Goal: Task Accomplishment & Management: Use online tool/utility

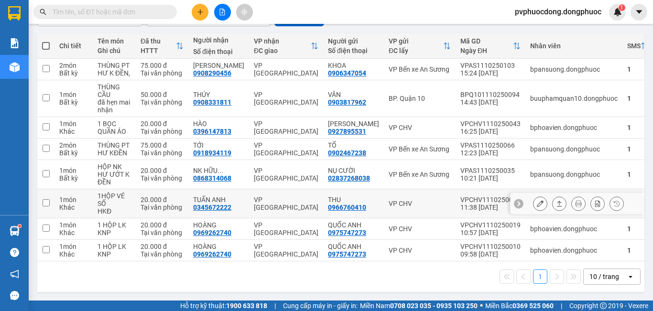
scroll to position [6, 0]
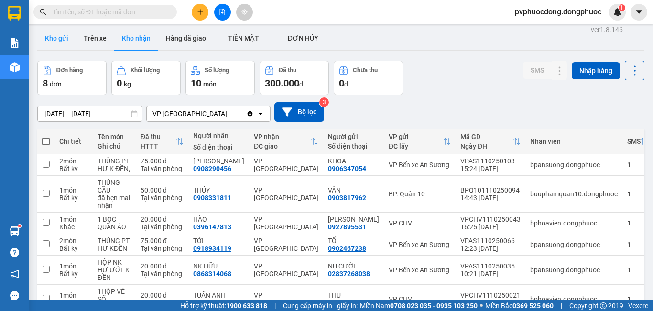
click at [49, 41] on button "Kho gửi" at bounding box center [56, 38] width 39 height 23
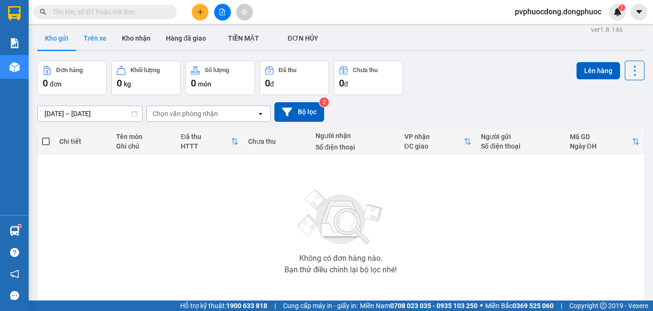
click at [103, 37] on button "Trên xe" at bounding box center [95, 38] width 38 height 23
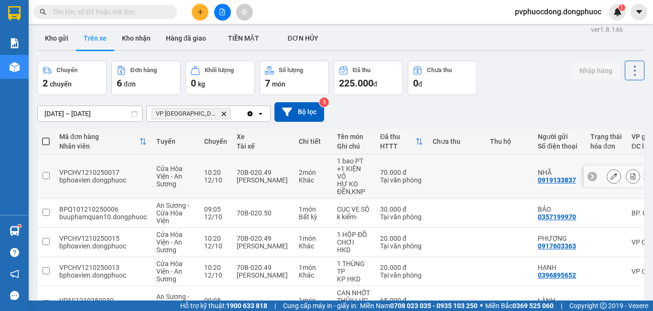
scroll to position [100, 0]
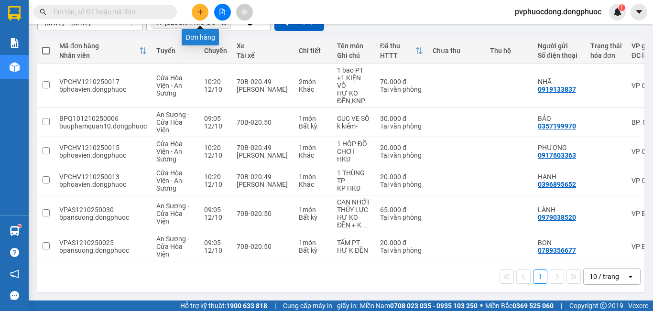
click at [202, 14] on icon "plus" at bounding box center [200, 12] width 7 height 7
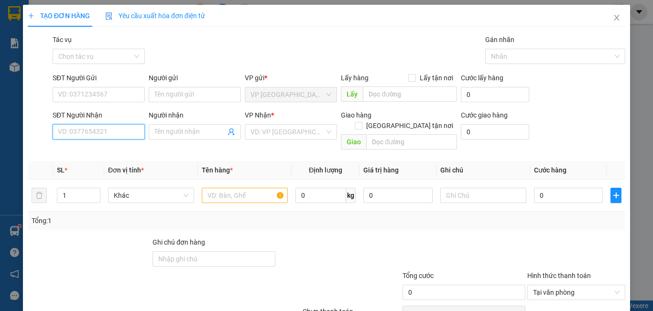
click at [114, 132] on input "SĐT Người Nhận" at bounding box center [99, 131] width 92 height 15
type input "0963784183"
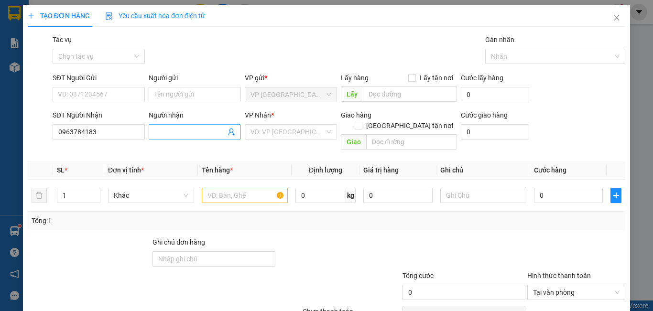
click at [173, 129] on input "Người nhận" at bounding box center [189, 132] width 71 height 11
type input "[PERSON_NAME]"
click at [267, 133] on input "search" at bounding box center [287, 132] width 74 height 14
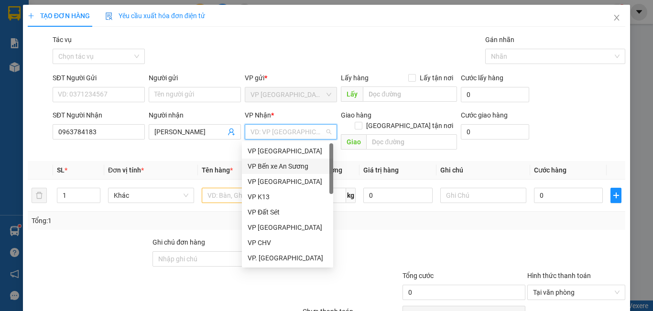
click at [282, 160] on div "VP Bến xe An Sương" at bounding box center [287, 166] width 91 height 15
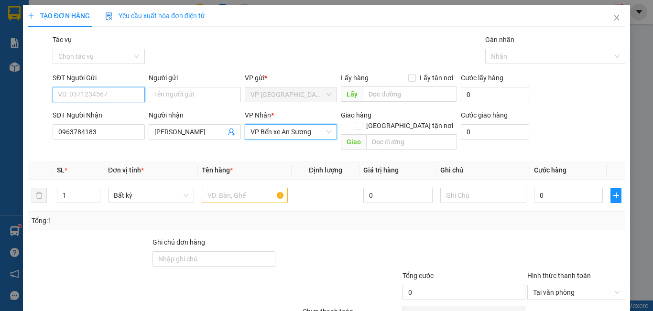
click at [134, 97] on input "SĐT Người Gửi" at bounding box center [99, 94] width 92 height 15
type input "0878809634"
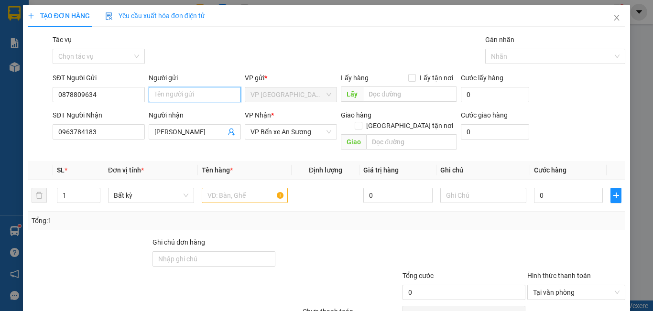
click at [183, 90] on input "Người gửi" at bounding box center [195, 94] width 92 height 15
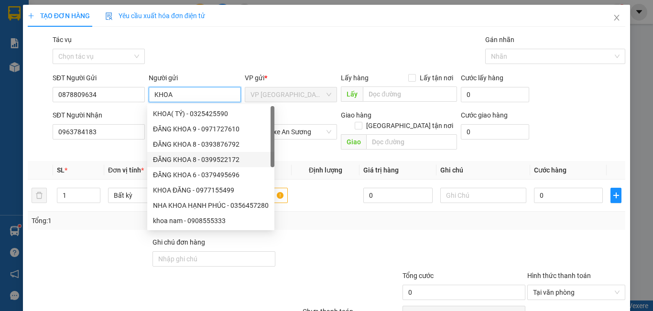
type input "KHOA"
click at [98, 150] on div "Transit Pickup Surcharge Ids Transit Deliver Surcharge Ids Transit Deliver Surc…" at bounding box center [326, 189] width 597 height 311
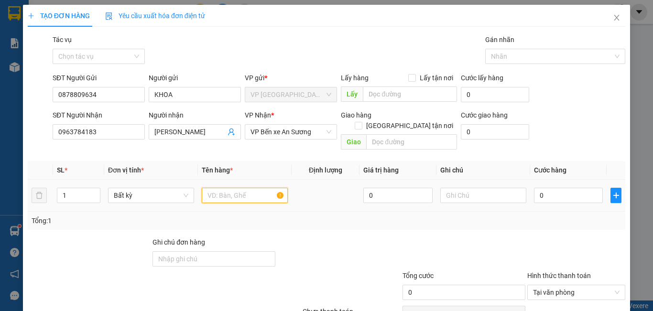
click at [243, 188] on input "text" at bounding box center [245, 195] width 86 height 15
type input "1 HỘP GIÀY"
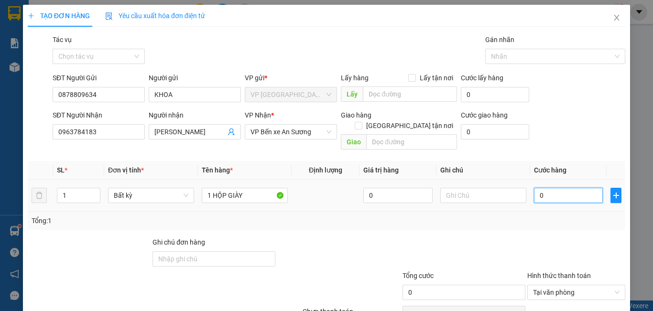
click at [550, 188] on input "0" at bounding box center [568, 195] width 69 height 15
type input "2"
type input "20"
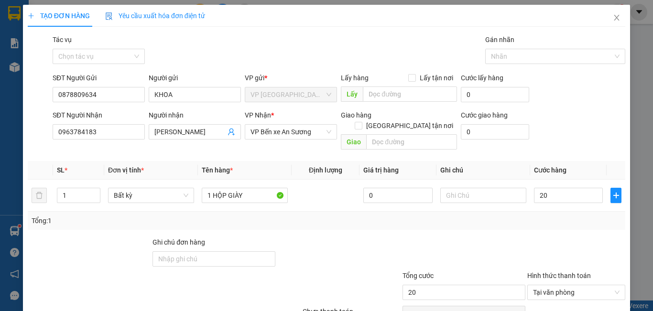
type input "20.000"
click at [536, 216] on div "Tổng: 1" at bounding box center [327, 221] width 590 height 11
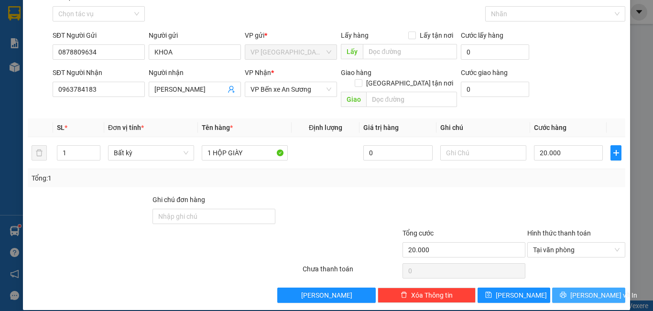
click at [588, 290] on span "[PERSON_NAME] và In" at bounding box center [603, 295] width 67 height 11
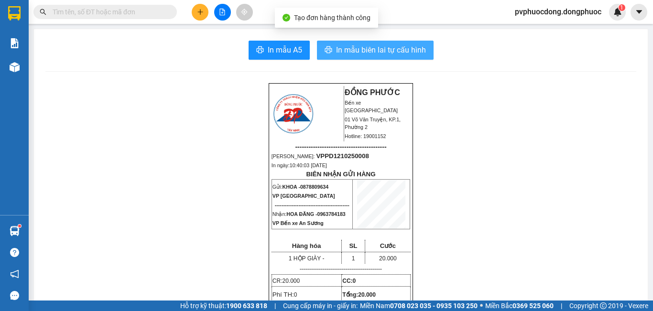
click at [398, 47] on span "In mẫu biên lai tự cấu hình" at bounding box center [381, 50] width 90 height 12
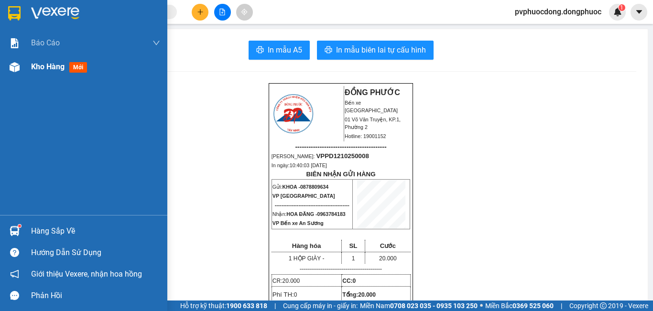
click at [10, 65] on img at bounding box center [15, 67] width 10 height 10
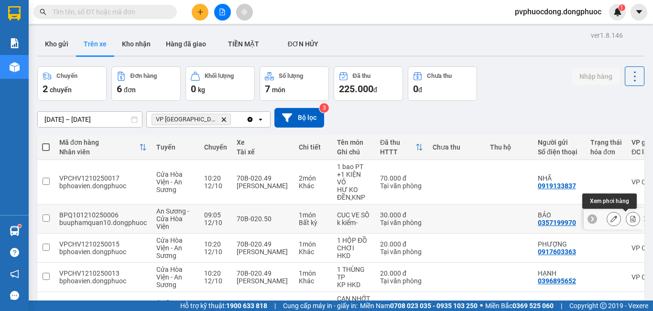
click at [629, 222] on icon at bounding box center [632, 219] width 7 height 7
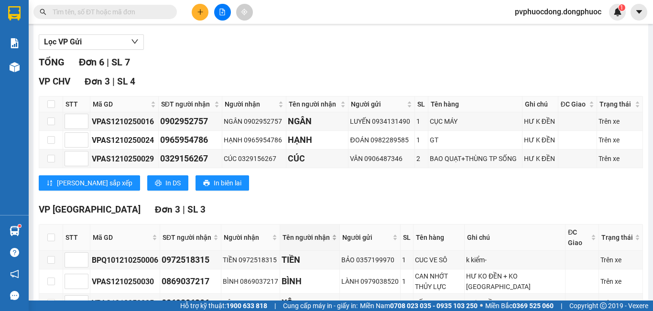
scroll to position [165, 0]
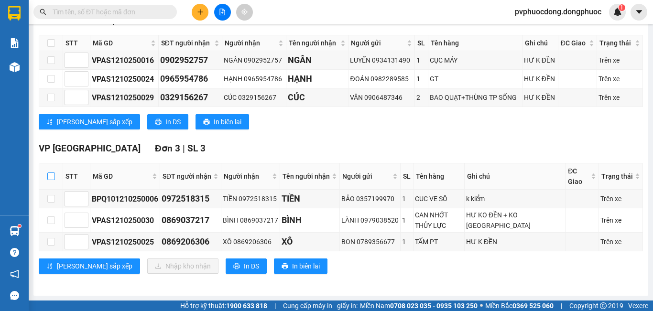
click at [51, 175] on input "checkbox" at bounding box center [51, 177] width 8 height 8
checkbox input "true"
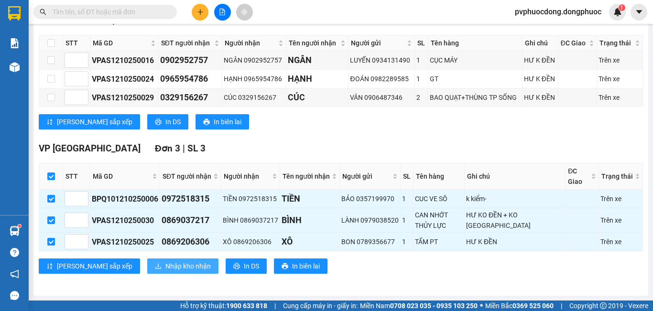
click at [165, 262] on span "Nhập kho nhận" at bounding box center [187, 266] width 45 height 11
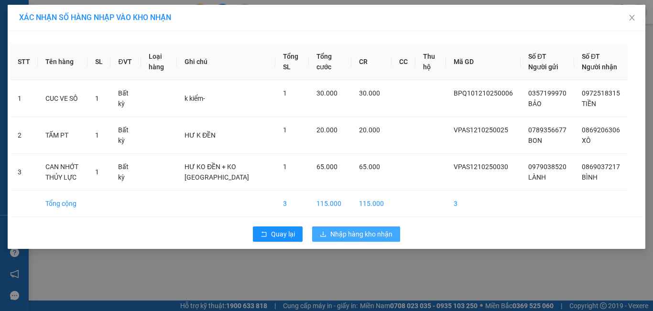
click at [380, 233] on span "Nhập hàng kho nhận" at bounding box center [361, 234] width 62 height 11
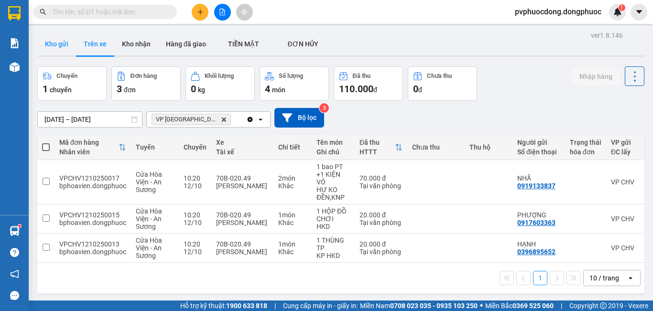
click at [52, 44] on button "Kho gửi" at bounding box center [56, 43] width 39 height 23
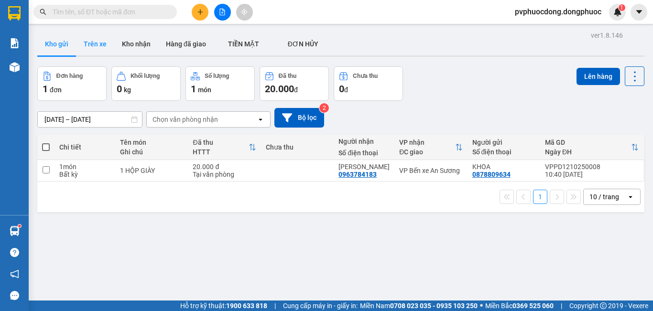
click at [89, 45] on button "Trên xe" at bounding box center [95, 43] width 38 height 23
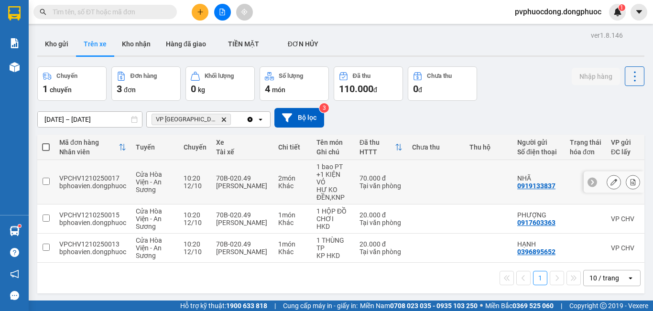
click at [188, 185] on div "12/10" at bounding box center [195, 186] width 23 height 8
checkbox input "true"
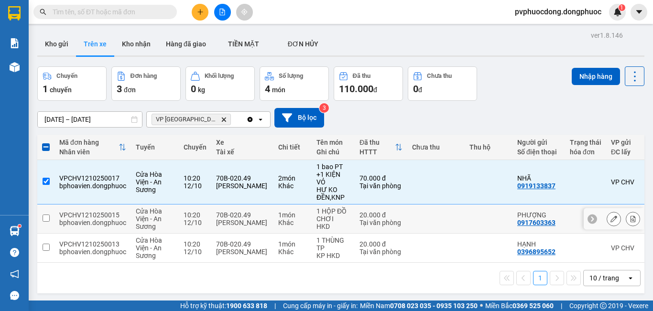
click at [214, 224] on td "70B-020.49 [PERSON_NAME]" at bounding box center [242, 219] width 62 height 29
checkbox input "true"
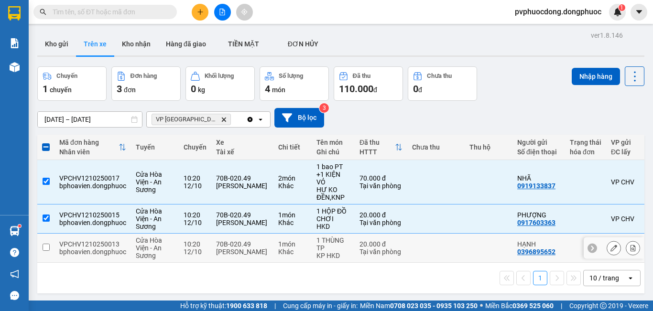
click at [229, 251] on div "[PERSON_NAME]" at bounding box center [242, 252] width 53 height 8
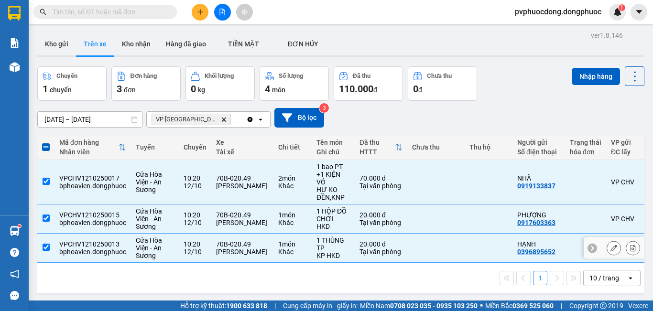
checkbox input "true"
click at [131, 178] on td "Cửa Hòa Viện - An Sương" at bounding box center [155, 182] width 48 height 44
checkbox input "false"
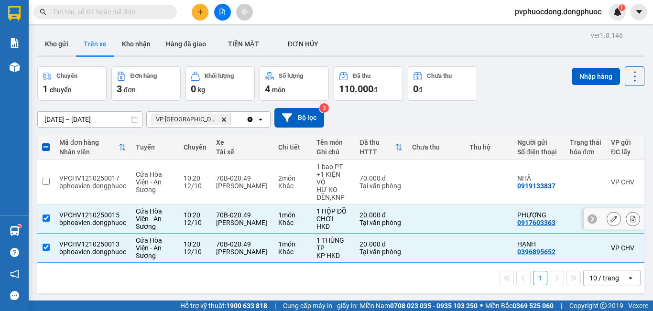
click at [118, 213] on div "VPCHV1210250015" at bounding box center [92, 215] width 67 height 8
checkbox input "false"
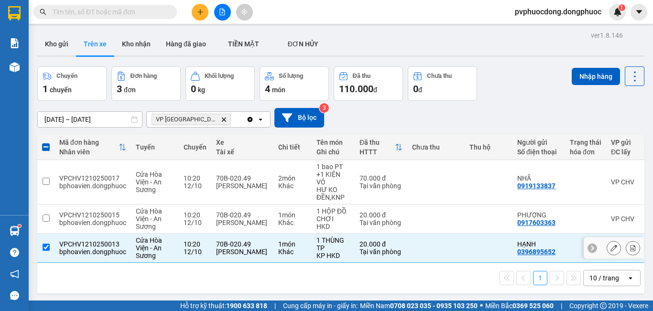
click at [113, 241] on div "VPCHV1210250013" at bounding box center [92, 244] width 67 height 8
checkbox input "false"
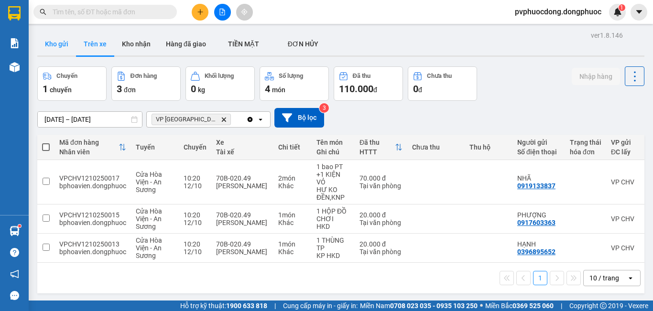
click at [59, 46] on button "Kho gửi" at bounding box center [56, 43] width 39 height 23
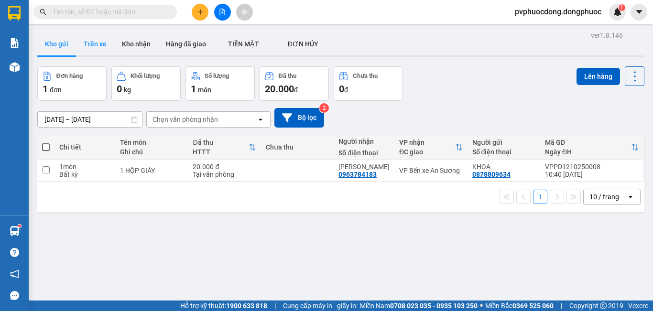
click at [94, 43] on button "Trên xe" at bounding box center [95, 43] width 38 height 23
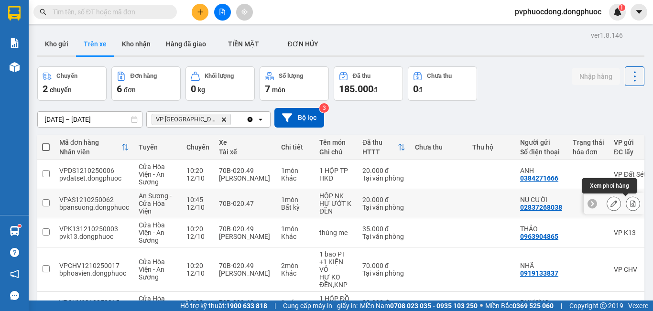
click at [630, 202] on icon at bounding box center [632, 203] width 5 height 7
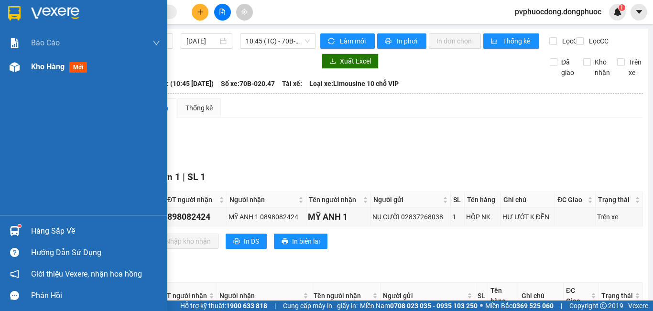
click at [10, 77] on div "Kho hàng mới" at bounding box center [83, 67] width 167 height 24
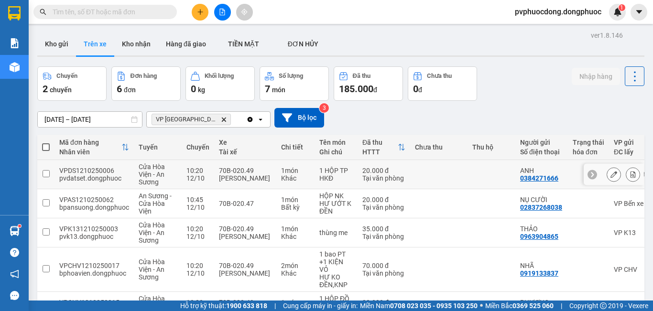
click at [629, 177] on icon at bounding box center [632, 174] width 7 height 7
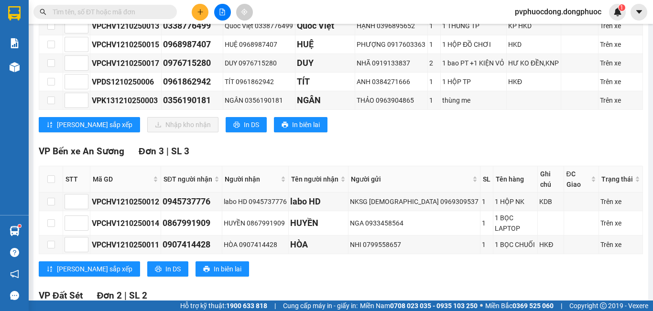
scroll to position [143, 0]
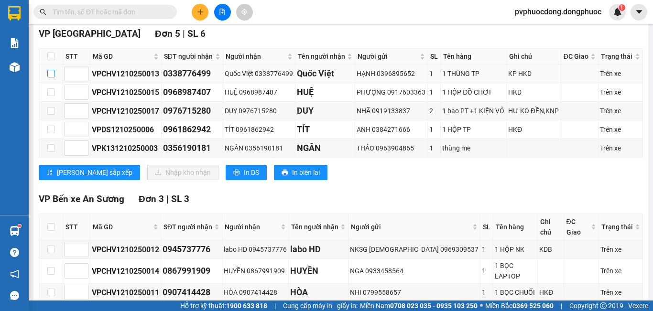
click at [50, 77] on input "checkbox" at bounding box center [51, 74] width 8 height 8
checkbox input "true"
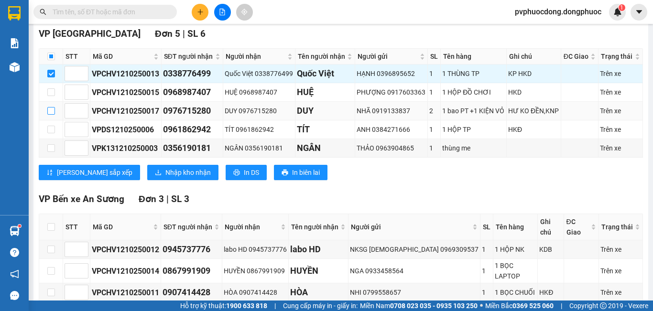
click at [53, 115] on input "checkbox" at bounding box center [51, 111] width 8 height 8
checkbox input "true"
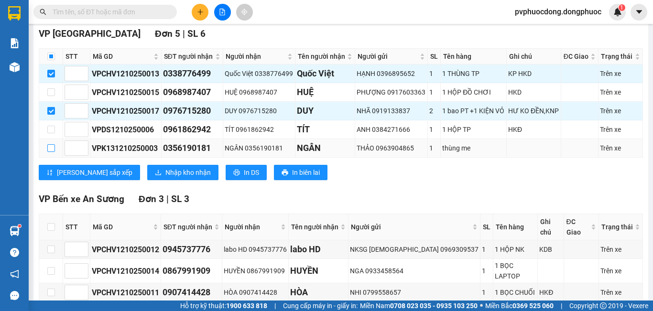
click at [53, 152] on input "checkbox" at bounding box center [51, 148] width 8 height 8
checkbox input "true"
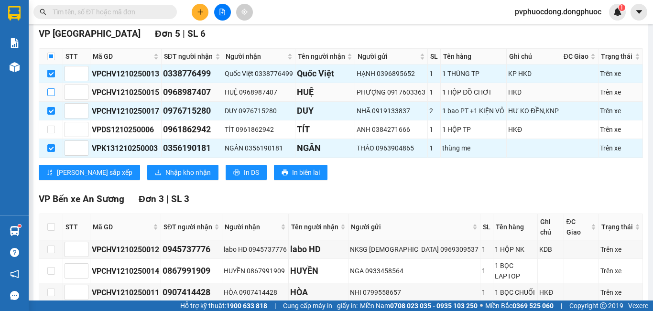
click at [50, 96] on input "checkbox" at bounding box center [51, 92] width 8 height 8
checkbox input "true"
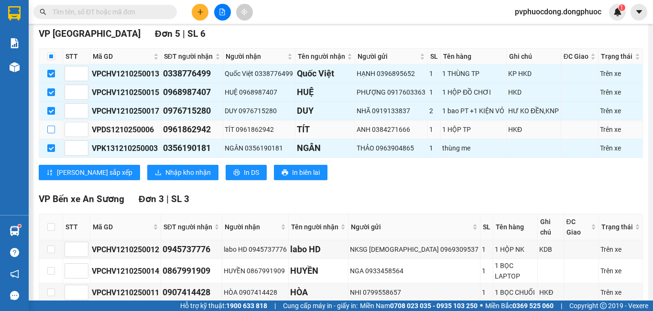
click at [53, 133] on input "checkbox" at bounding box center [51, 130] width 8 height 8
checkbox input "true"
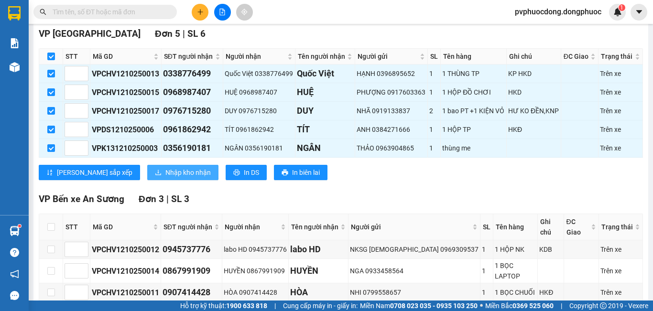
click at [165, 178] on span "Nhập kho nhận" at bounding box center [187, 172] width 45 height 11
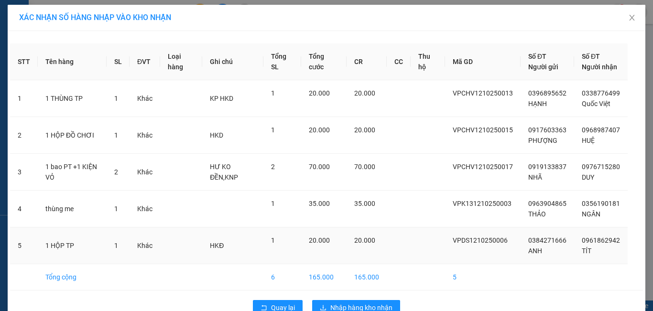
scroll to position [23, 0]
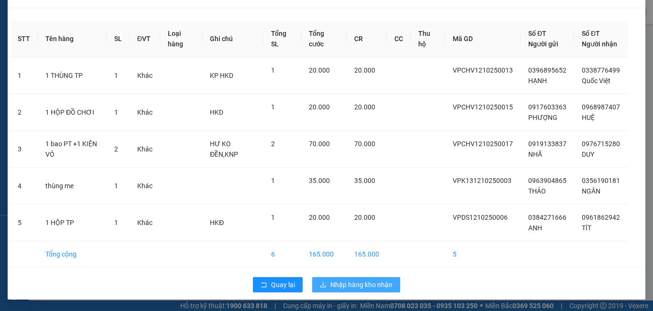
click at [360, 280] on span "Nhập hàng kho nhận" at bounding box center [361, 285] width 62 height 11
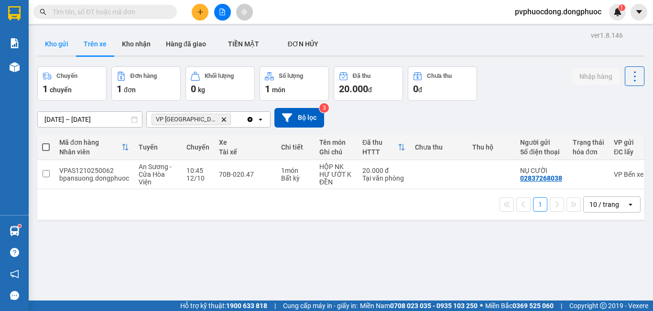
click at [57, 52] on button "Kho gửi" at bounding box center [56, 43] width 39 height 23
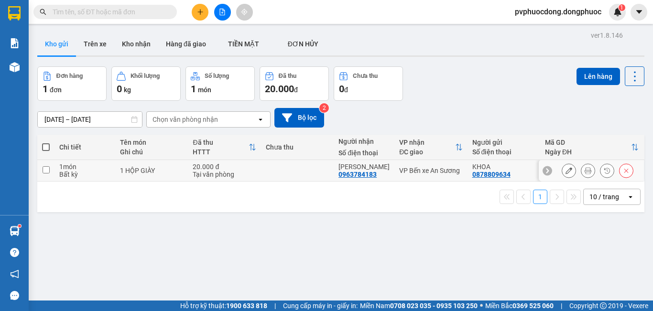
click at [180, 170] on div "1 HỘP GIÀY" at bounding box center [151, 171] width 63 height 8
checkbox input "true"
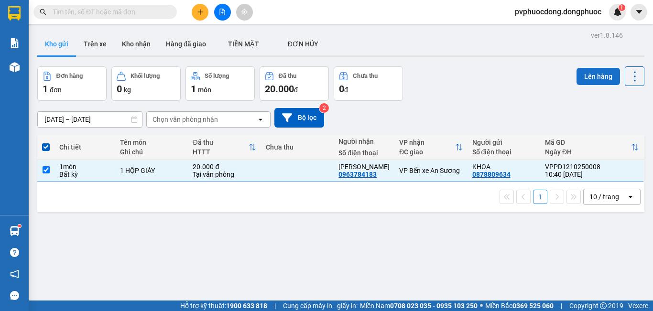
click at [602, 78] on button "Lên hàng" at bounding box center [597, 76] width 43 height 17
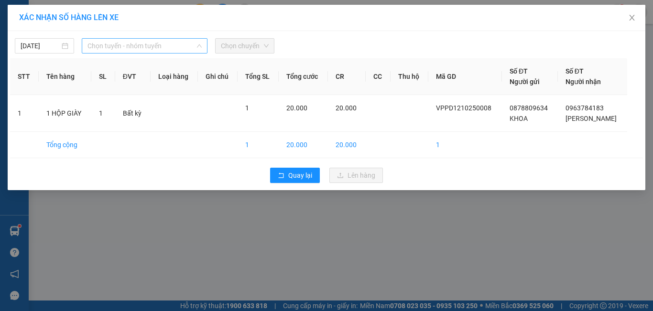
click at [155, 43] on span "Chọn tuyến - nhóm tuyến" at bounding box center [144, 46] width 114 height 14
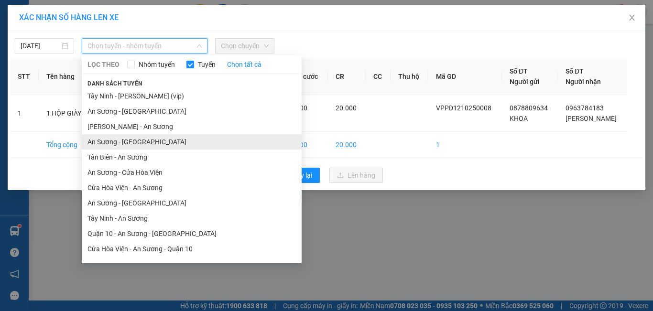
scroll to position [43, 0]
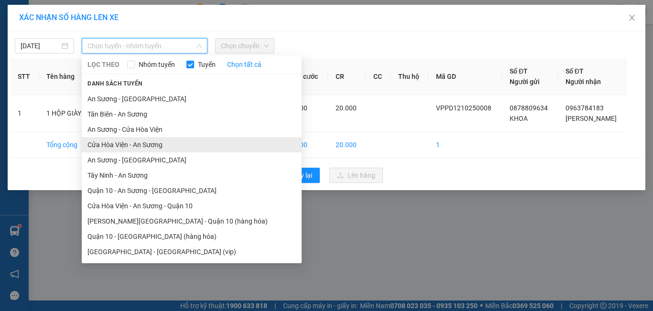
click at [123, 148] on li "Cửa Hòa Viện - An Sương" at bounding box center [192, 144] width 220 height 15
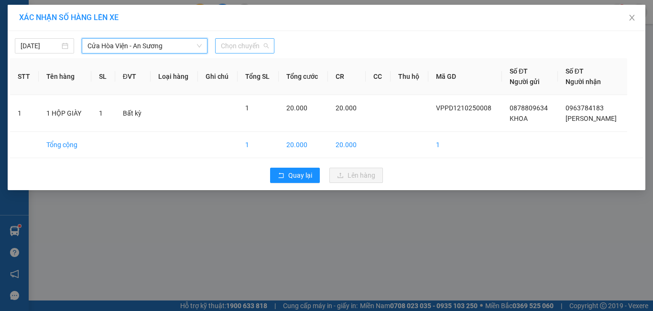
click at [241, 47] on span "Chọn chuyến" at bounding box center [245, 46] width 48 height 14
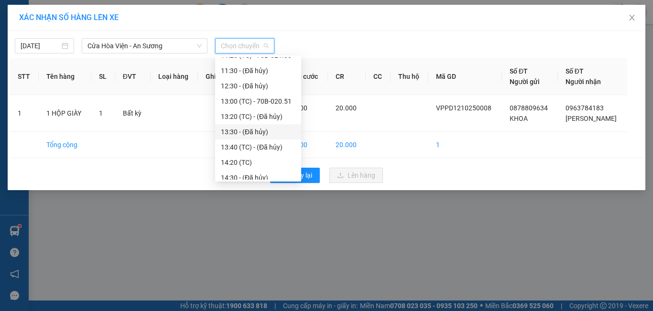
scroll to position [191, 0]
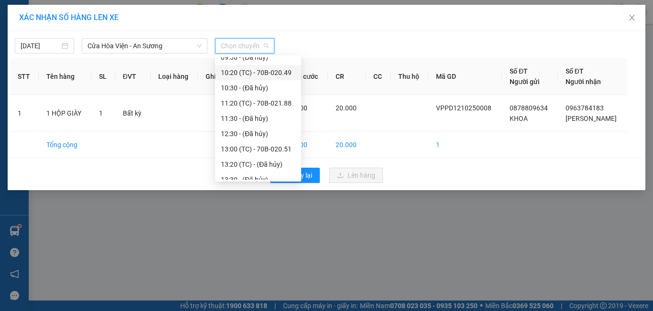
click at [279, 75] on div "10:20 (TC) - 70B-020.49" at bounding box center [258, 72] width 75 height 11
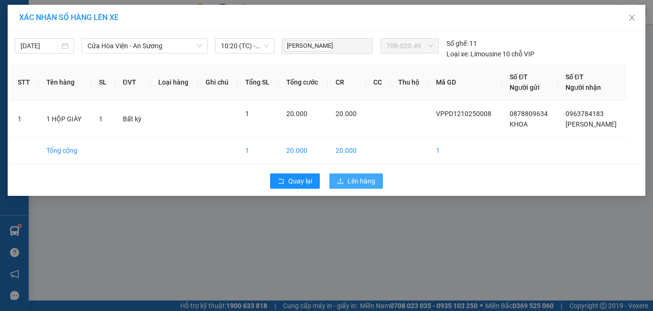
click at [351, 176] on span "Lên hàng" at bounding box center [361, 181] width 28 height 11
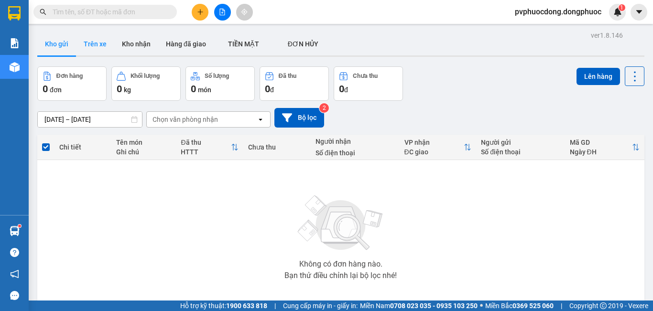
click at [99, 47] on button "Trên xe" at bounding box center [95, 43] width 38 height 23
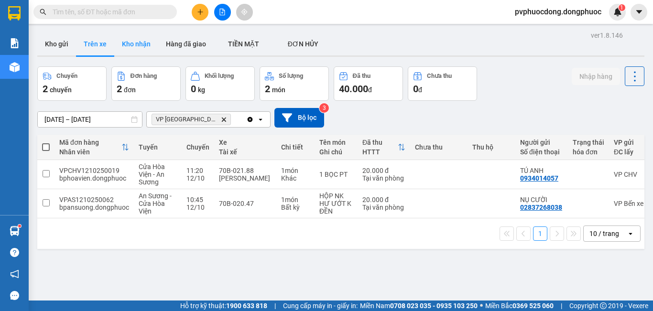
click at [129, 44] on button "Kho nhận" at bounding box center [136, 43] width 44 height 23
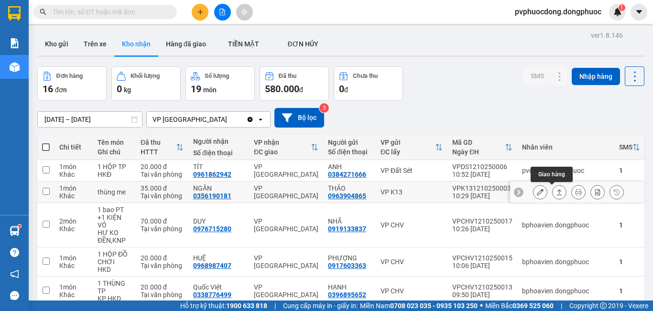
click at [556, 191] on icon at bounding box center [559, 192] width 7 height 7
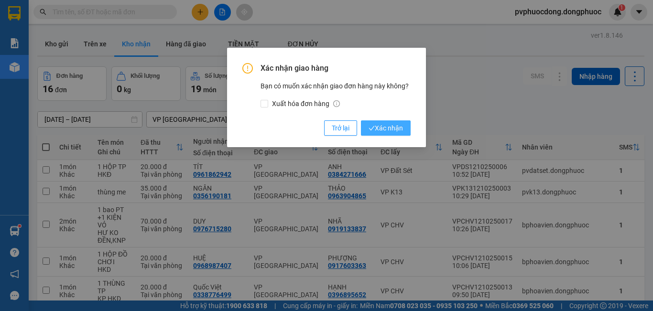
click at [397, 125] on span "Xác nhận" at bounding box center [385, 128] width 34 height 11
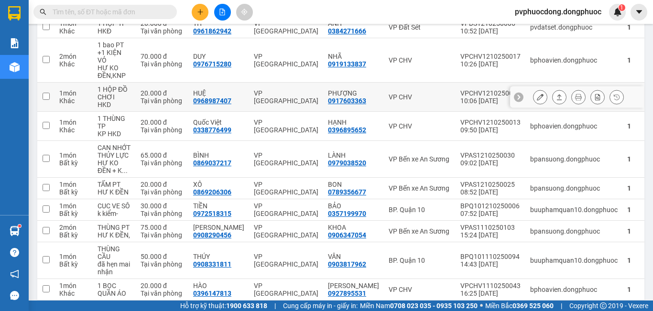
scroll to position [48, 0]
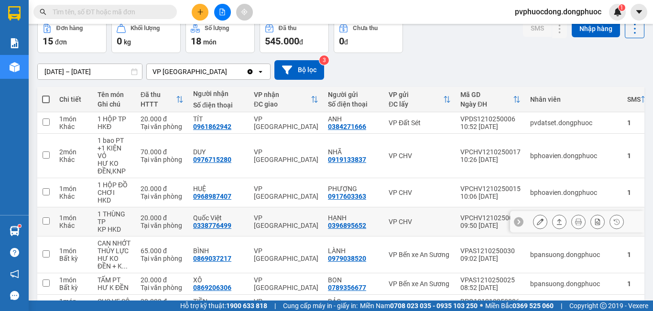
click at [556, 222] on icon at bounding box center [559, 221] width 7 height 7
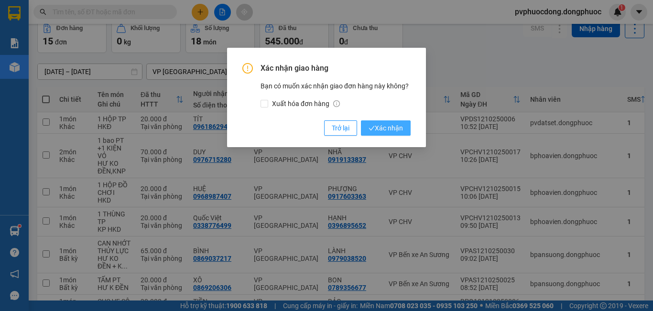
click at [387, 129] on span "Xác nhận" at bounding box center [385, 128] width 34 height 11
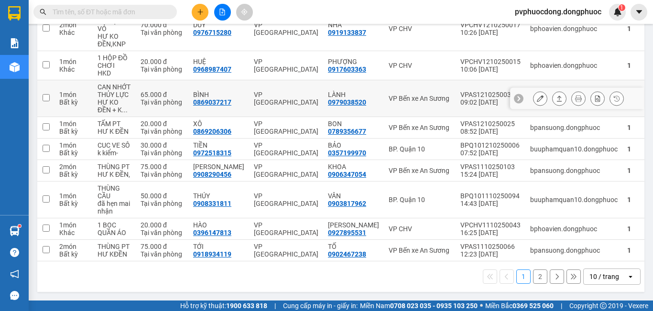
scroll to position [79, 0]
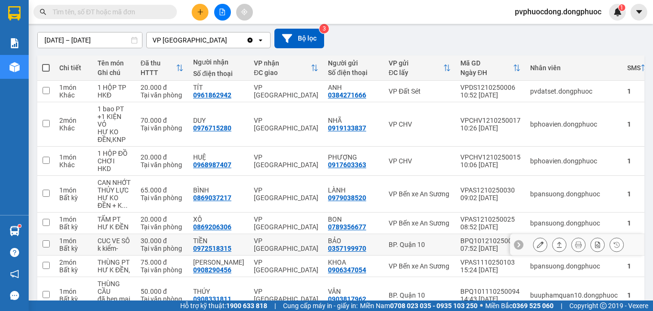
click at [556, 247] on icon at bounding box center [559, 244] width 7 height 7
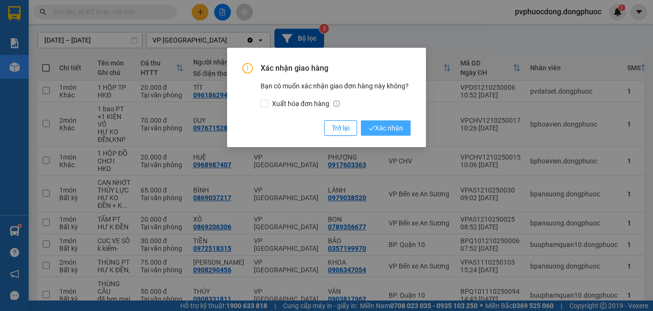
click at [390, 129] on span "Xác nhận" at bounding box center [385, 128] width 34 height 11
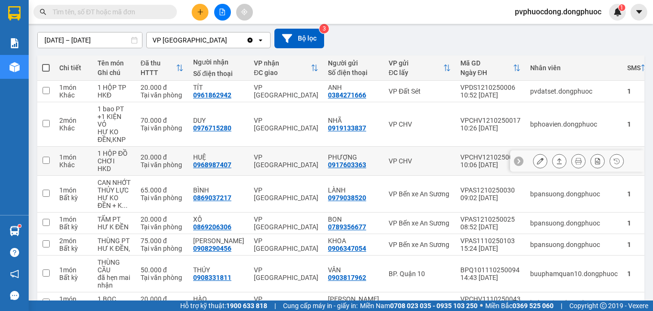
scroll to position [175, 0]
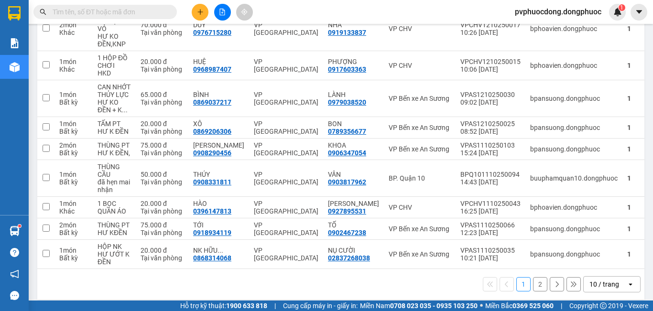
click at [533, 285] on button "2" at bounding box center [540, 284] width 14 height 14
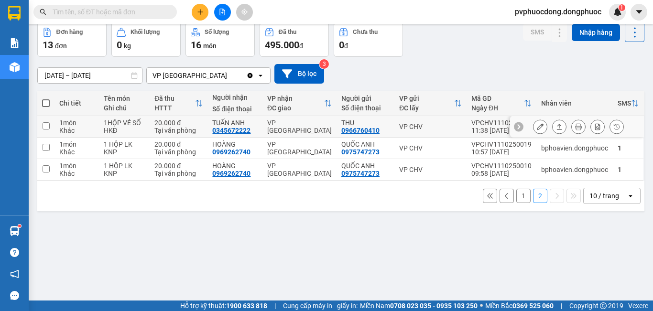
scroll to position [0, 0]
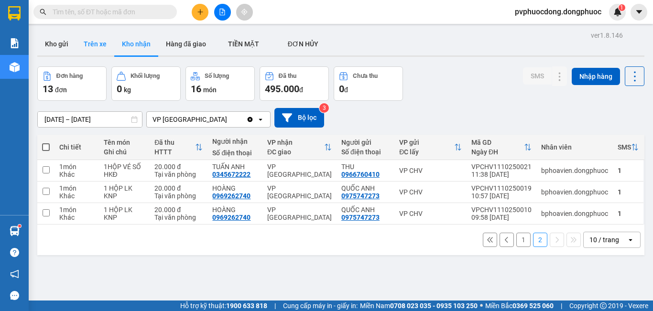
click at [99, 54] on button "Trên xe" at bounding box center [95, 43] width 38 height 23
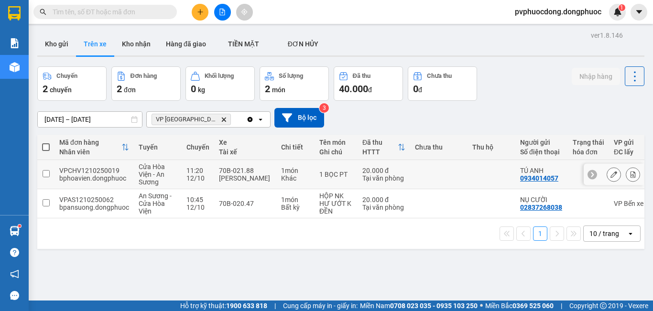
click at [257, 171] on div "70B-021.88" at bounding box center [245, 171] width 53 height 8
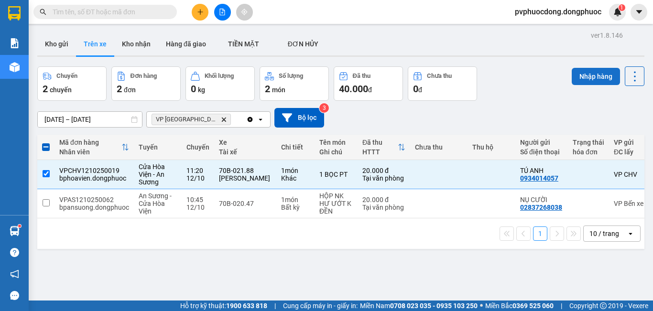
click at [579, 76] on button "Nhập hàng" at bounding box center [596, 76] width 48 height 17
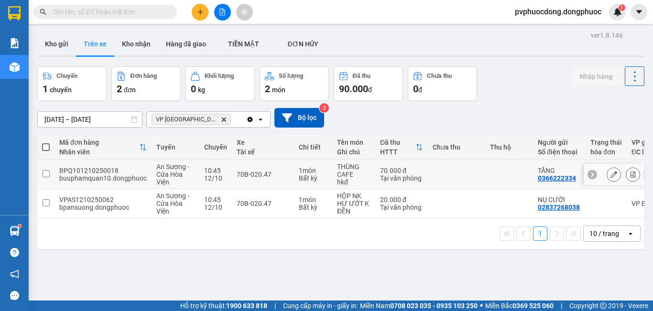
drag, startPoint x: 202, startPoint y: 169, endPoint x: 202, endPoint y: 180, distance: 10.5
click at [204, 169] on div "10:45" at bounding box center [215, 171] width 23 height 8
checkbox input "true"
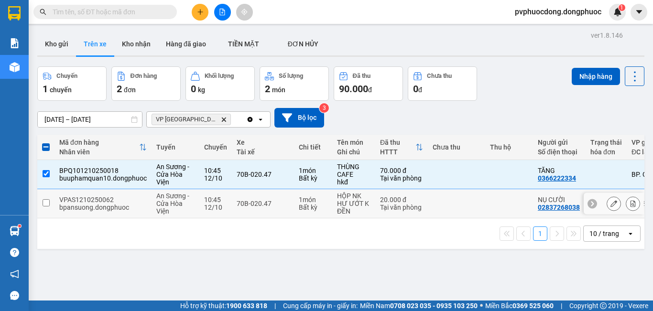
click at [215, 211] on div "12/10" at bounding box center [215, 208] width 23 height 8
checkbox input "true"
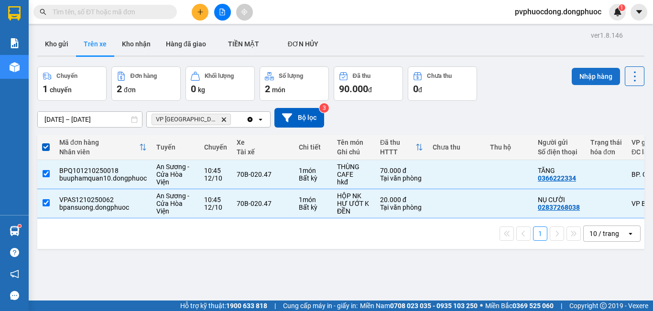
click at [588, 69] on button "Nhập hàng" at bounding box center [596, 76] width 48 height 17
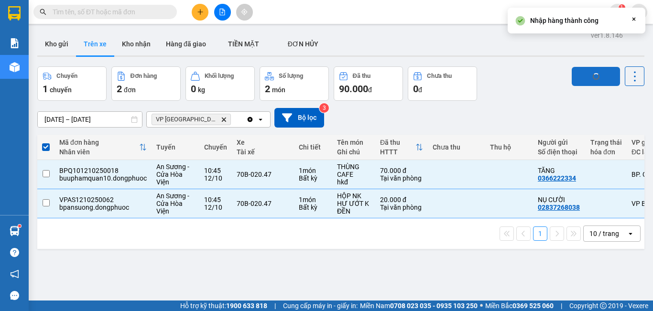
checkbox input "false"
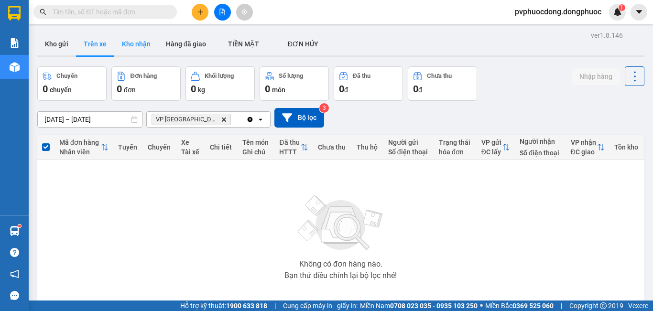
click at [126, 49] on button "Kho nhận" at bounding box center [136, 43] width 44 height 23
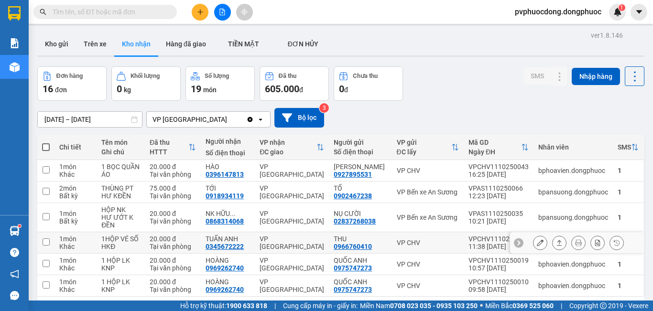
scroll to position [44, 0]
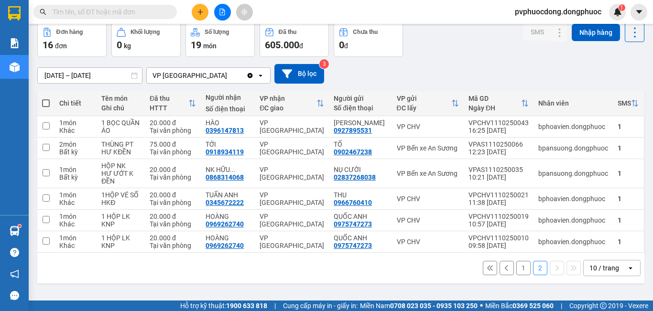
click at [521, 267] on button "1" at bounding box center [523, 268] width 14 height 14
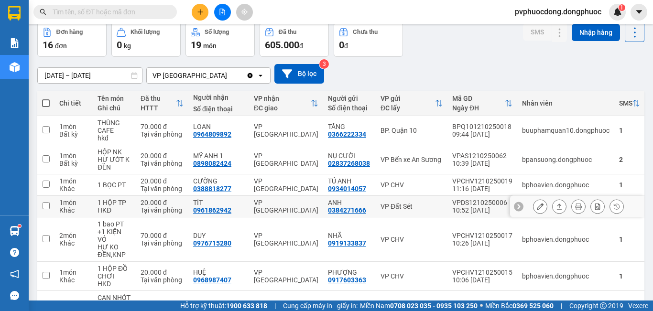
click at [556, 206] on icon at bounding box center [559, 206] width 7 height 7
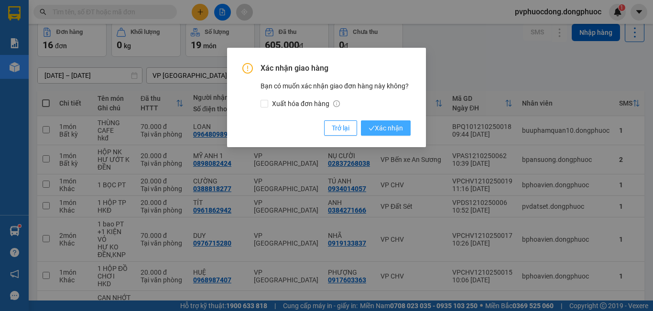
click at [380, 131] on span "Xác nhận" at bounding box center [385, 128] width 34 height 11
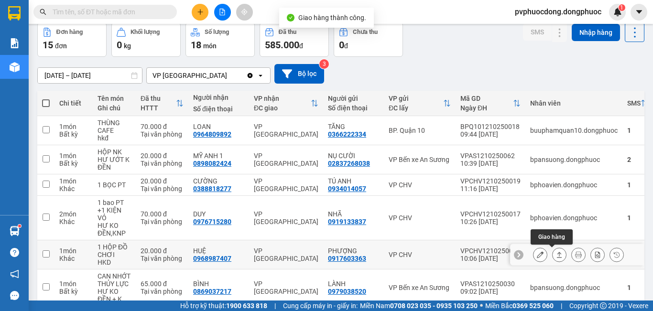
click at [556, 255] on icon at bounding box center [559, 254] width 7 height 7
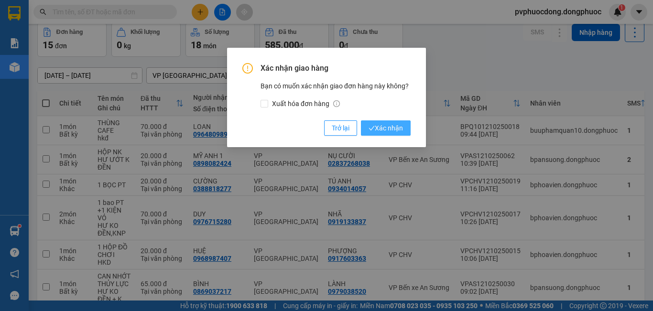
click at [385, 130] on span "Xác nhận" at bounding box center [385, 128] width 34 height 11
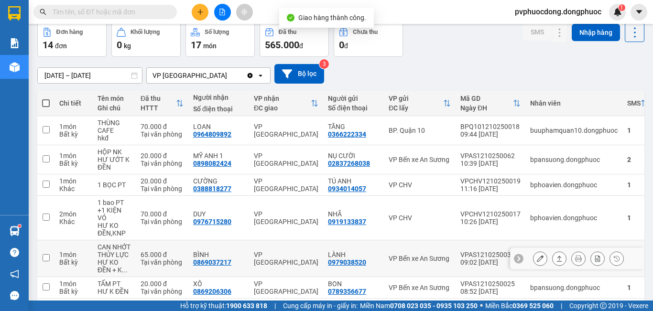
click at [557, 256] on icon at bounding box center [559, 259] width 5 height 6
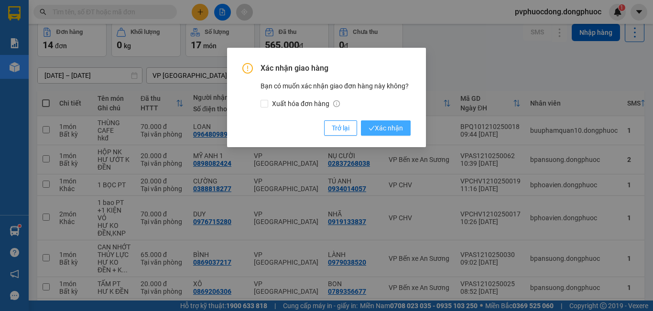
click at [380, 128] on span "Xác nhận" at bounding box center [385, 128] width 34 height 11
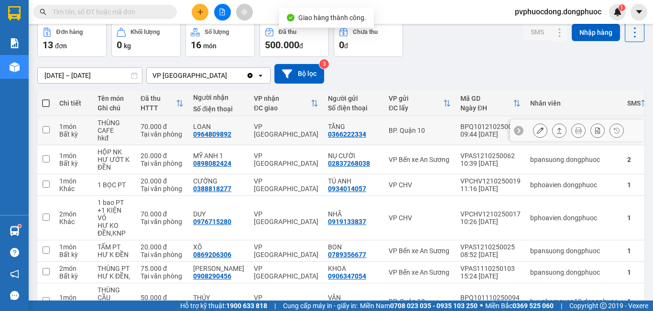
scroll to position [175, 0]
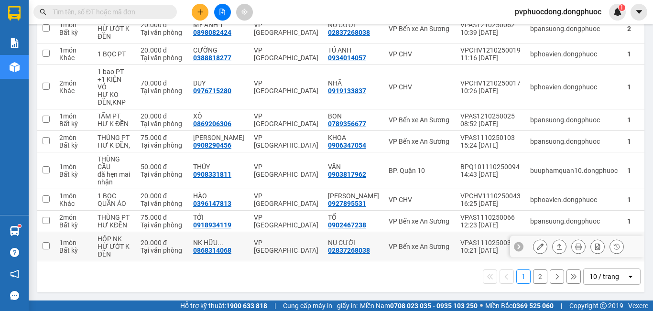
click at [556, 249] on icon at bounding box center [559, 246] width 7 height 7
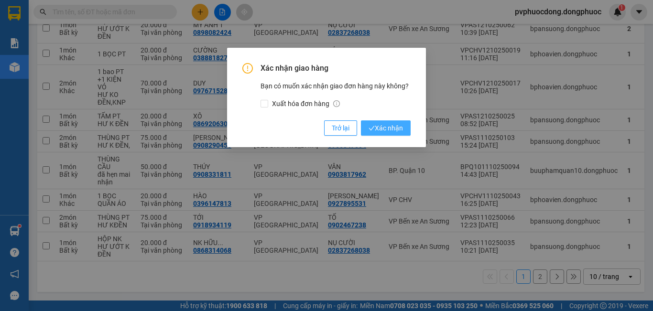
click at [379, 128] on span "Xác nhận" at bounding box center [385, 128] width 34 height 11
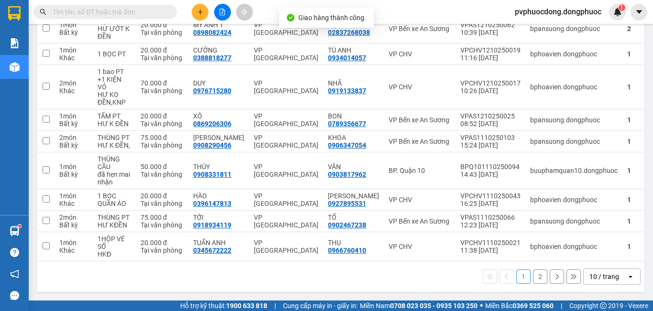
click at [533, 271] on button "2" at bounding box center [540, 277] width 14 height 14
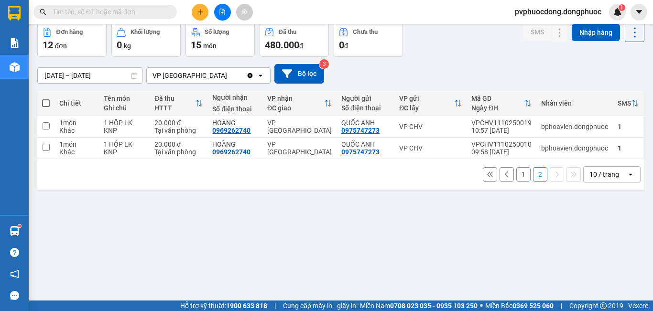
scroll to position [0, 0]
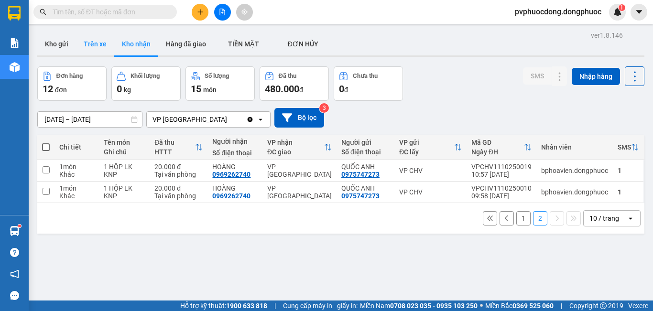
click at [107, 38] on button "Trên xe" at bounding box center [95, 43] width 38 height 23
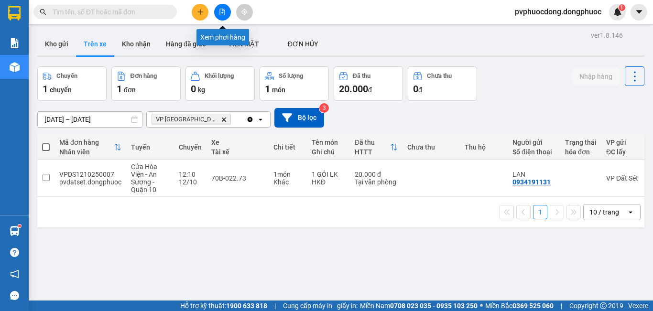
click at [221, 12] on icon "file-add" at bounding box center [222, 12] width 7 height 7
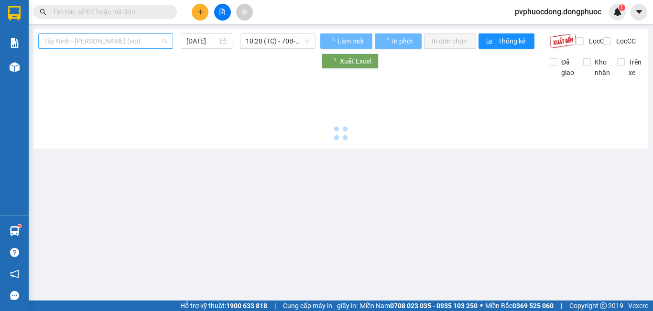
click at [118, 42] on span "Tây Ninh - [PERSON_NAME] (vip)" at bounding box center [105, 41] width 123 height 14
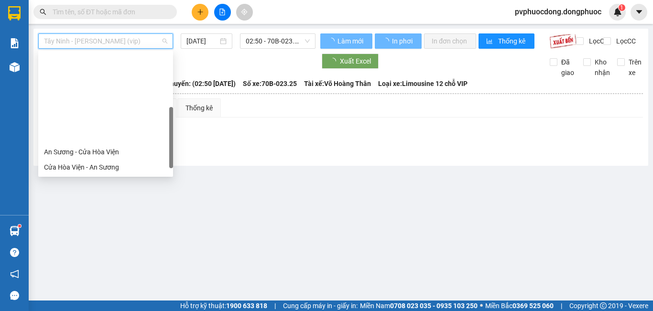
scroll to position [96, 0]
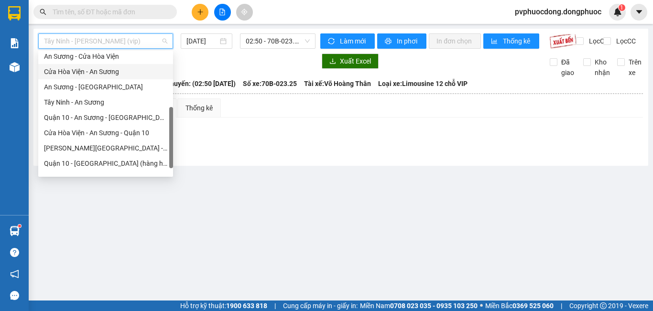
click at [91, 68] on div "Cửa Hòa Viện - An Sương" at bounding box center [105, 71] width 123 height 11
type input "[DATE]"
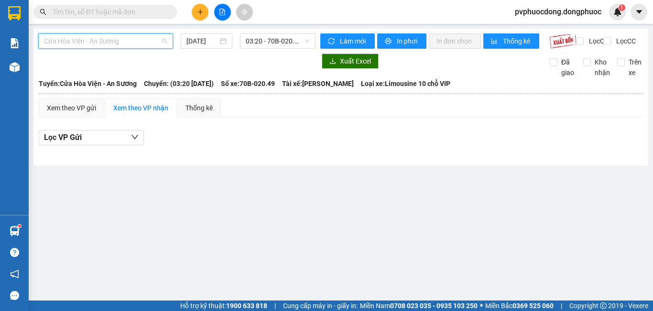
click at [101, 41] on span "Cửa Hòa Viện - An Sương" at bounding box center [105, 41] width 123 height 14
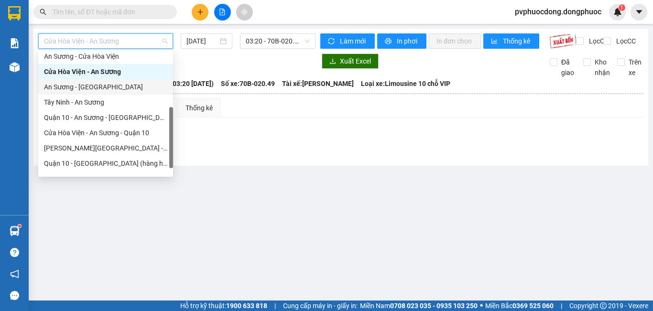
click at [103, 88] on div "An Sương - [GEOGRAPHIC_DATA]" at bounding box center [105, 87] width 123 height 11
type input "[DATE]"
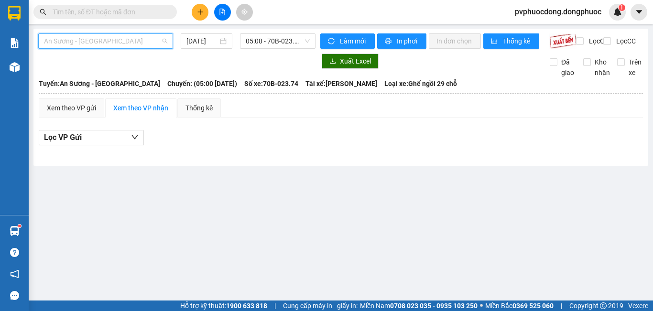
click at [113, 39] on span "An Sương - [GEOGRAPHIC_DATA]" at bounding box center [105, 41] width 123 height 14
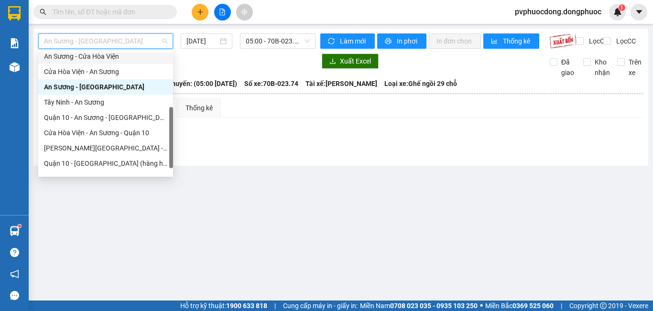
click at [114, 59] on div "An Sương - Cửa Hòa Viện" at bounding box center [105, 56] width 123 height 11
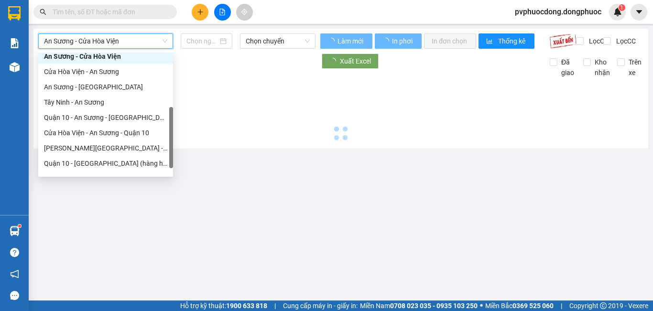
type input "[DATE]"
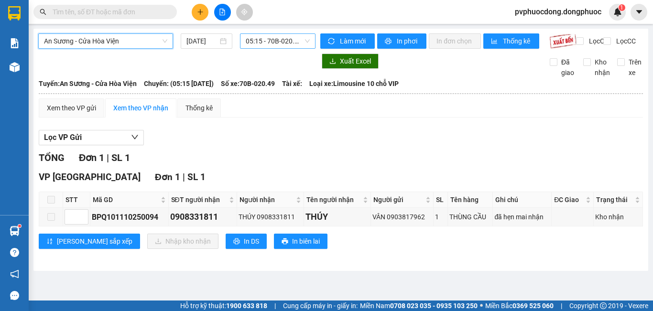
click at [273, 38] on span "05:15 - 70B-020.49" at bounding box center [278, 41] width 64 height 14
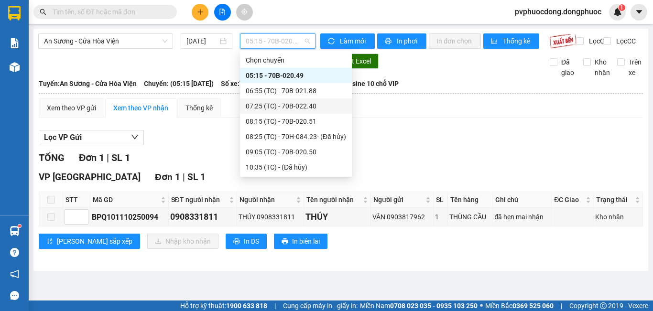
scroll to position [96, 0]
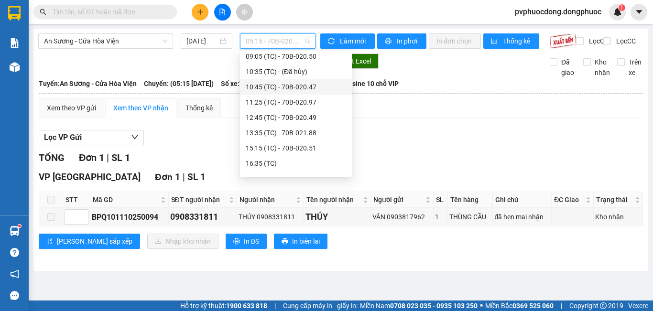
click at [320, 85] on div "10:45 (TC) - 70B-020.47" at bounding box center [296, 87] width 100 height 11
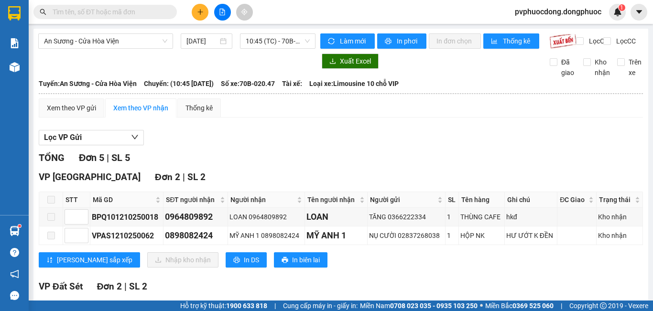
click at [49, 204] on span at bounding box center [51, 200] width 8 height 8
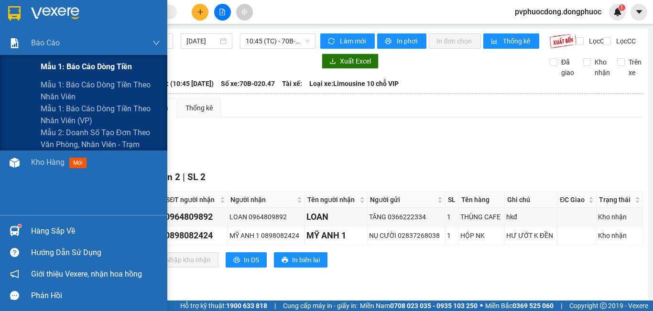
drag, startPoint x: 11, startPoint y: 50, endPoint x: 16, endPoint y: 69, distance: 20.4
click at [11, 52] on div "Báo cáo" at bounding box center [83, 43] width 167 height 24
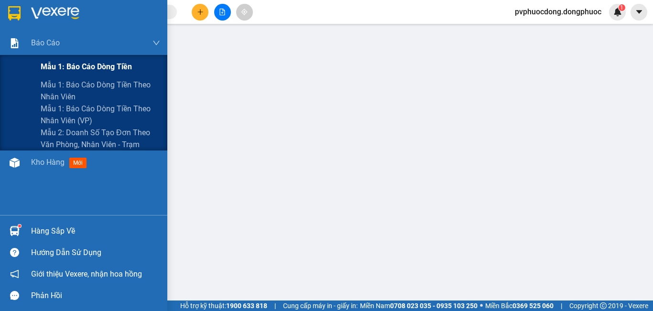
click at [47, 65] on span "Mẫu 1: Báo cáo dòng tiền" at bounding box center [86, 67] width 91 height 12
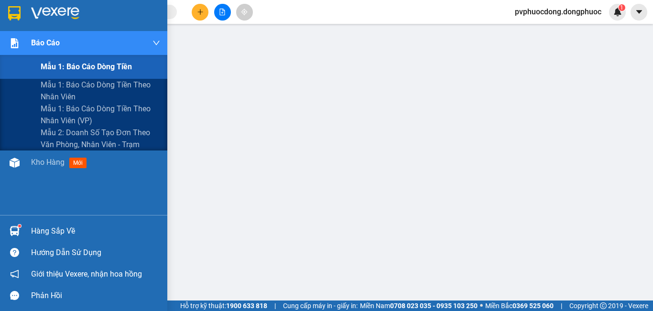
click at [17, 37] on div at bounding box center [14, 43] width 17 height 17
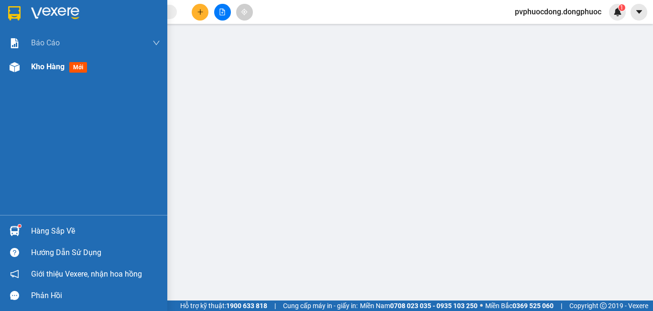
click at [21, 72] on div at bounding box center [14, 67] width 17 height 17
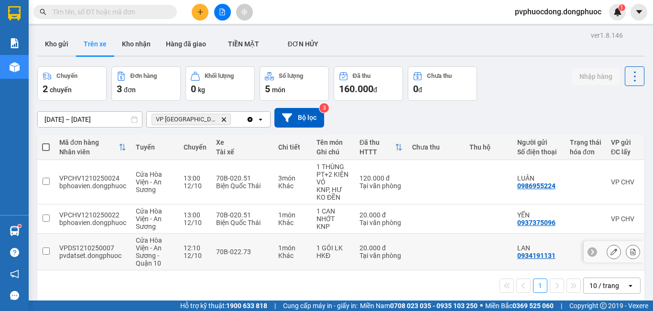
click at [312, 252] on td "1 GÓI LK HKĐ" at bounding box center [333, 252] width 43 height 37
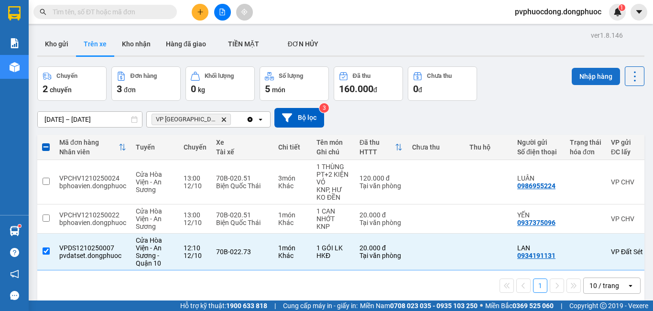
click at [587, 76] on button "Nhập hàng" at bounding box center [596, 76] width 48 height 17
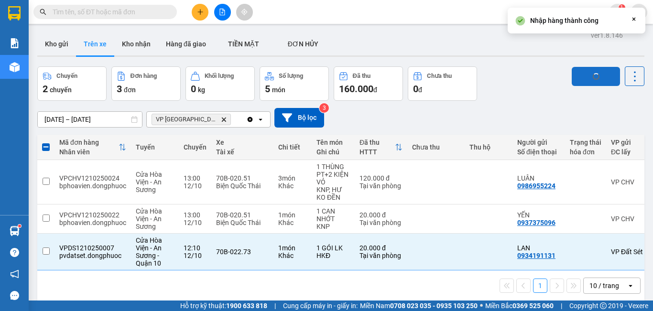
checkbox input "false"
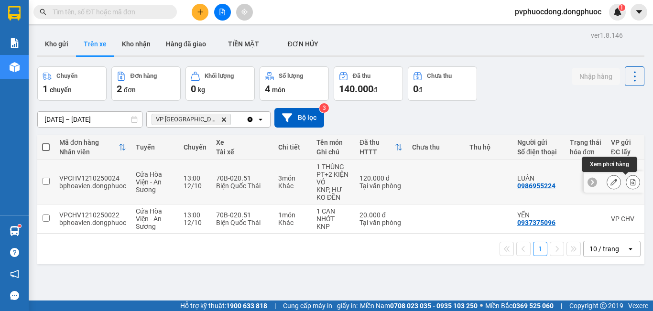
click at [629, 180] on button at bounding box center [632, 182] width 13 height 17
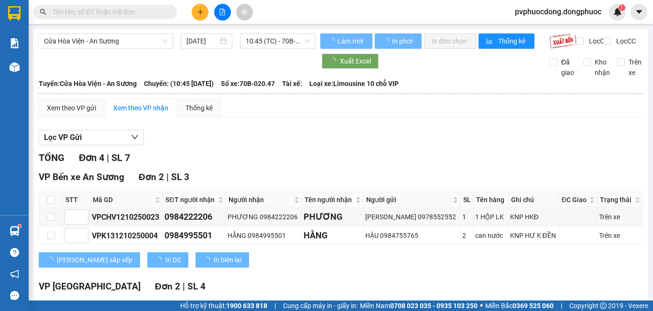
scroll to position [128, 0]
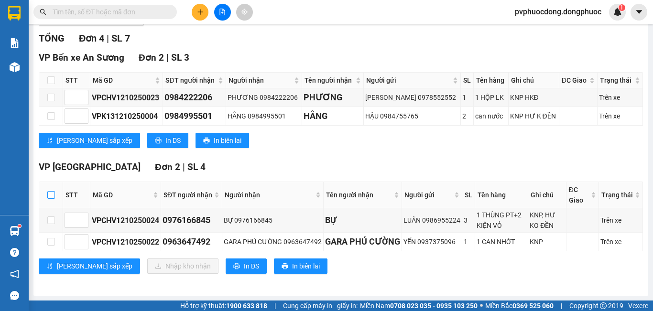
click at [53, 196] on input "checkbox" at bounding box center [51, 195] width 8 height 8
checkbox input "true"
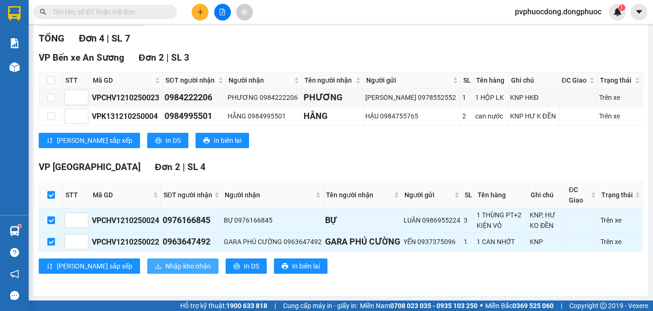
click at [165, 262] on span "Nhập kho nhận" at bounding box center [187, 266] width 45 height 11
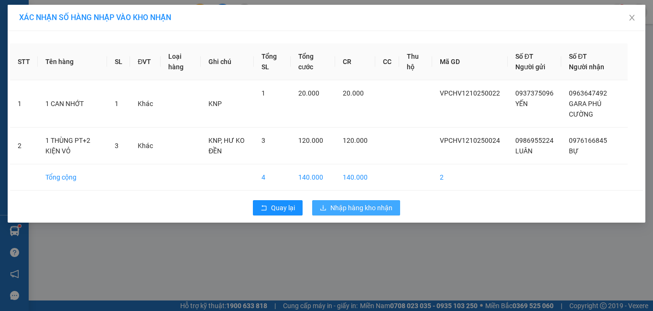
click at [372, 209] on span "Nhập hàng kho nhận" at bounding box center [361, 208] width 62 height 11
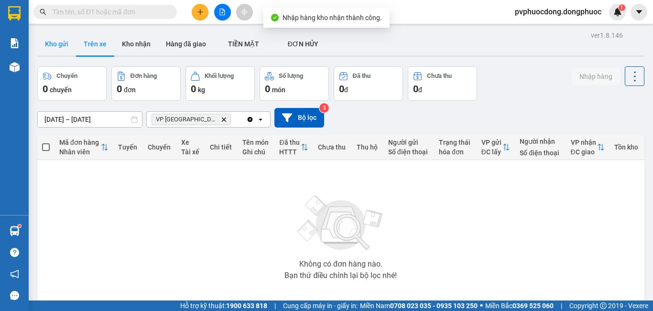
click at [53, 42] on button "Kho gửi" at bounding box center [56, 43] width 39 height 23
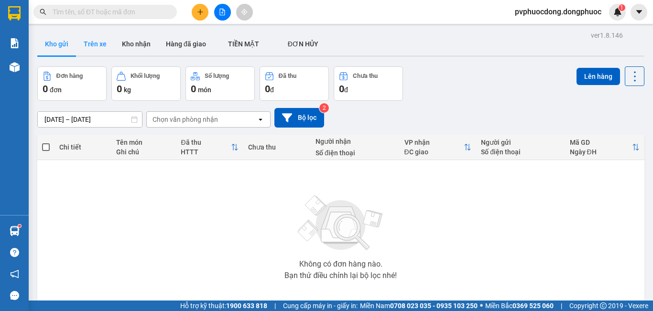
click at [97, 49] on button "Trên xe" at bounding box center [95, 43] width 38 height 23
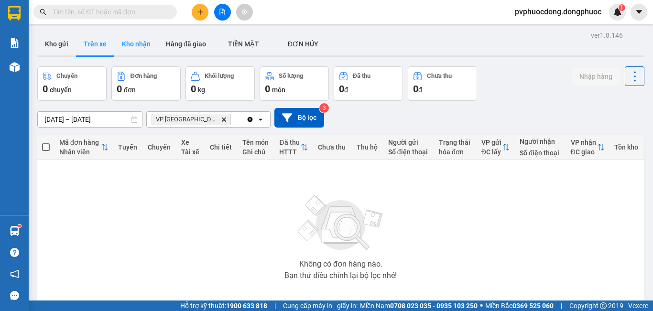
click at [137, 37] on button "Kho nhận" at bounding box center [136, 43] width 44 height 23
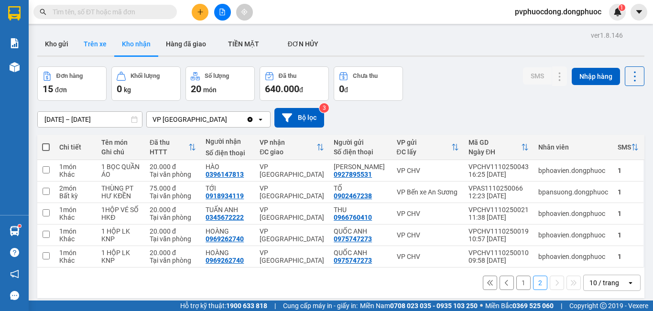
click at [97, 44] on button "Trên xe" at bounding box center [95, 43] width 38 height 23
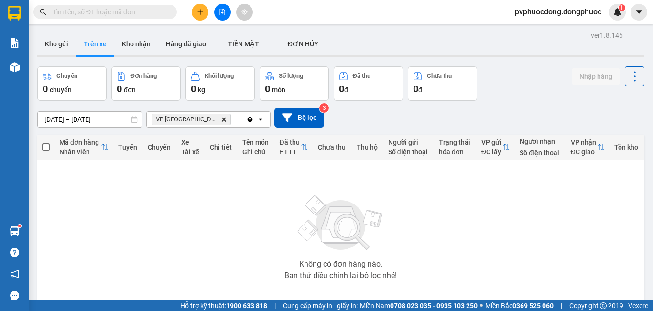
click at [223, 17] on button at bounding box center [222, 12] width 17 height 17
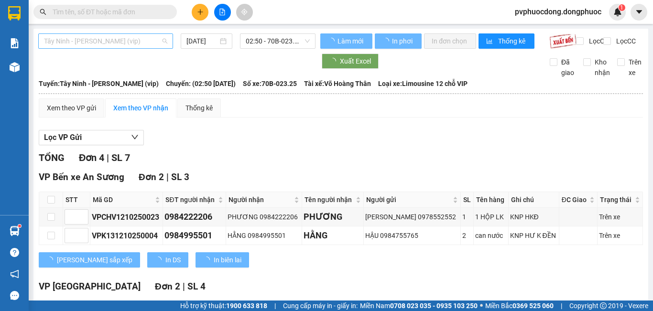
click at [142, 39] on span "Tây Ninh - [PERSON_NAME] (vip)" at bounding box center [105, 41] width 123 height 14
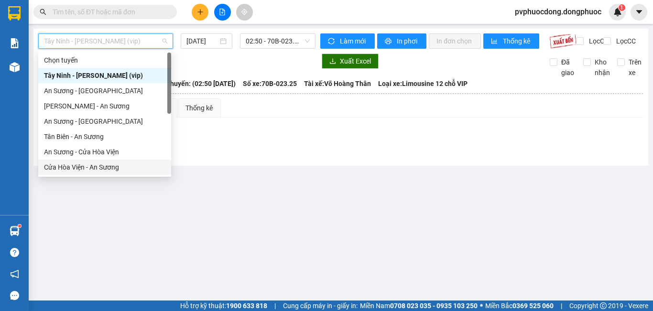
click at [115, 164] on div "Cửa Hòa Viện - An Sương" at bounding box center [104, 167] width 121 height 11
type input "[DATE]"
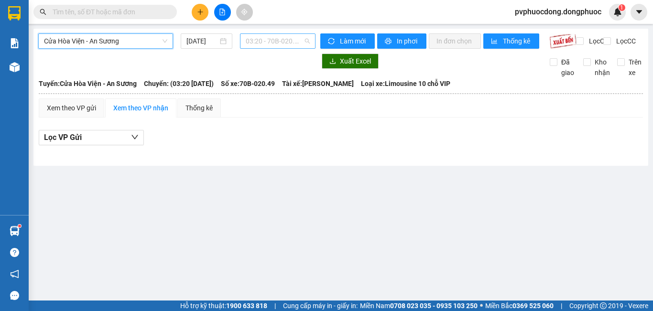
click at [269, 38] on span "03:20 - 70B-020.49" at bounding box center [278, 41] width 64 height 14
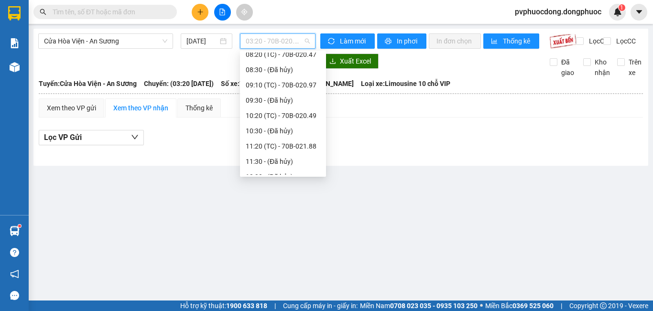
scroll to position [96, 0]
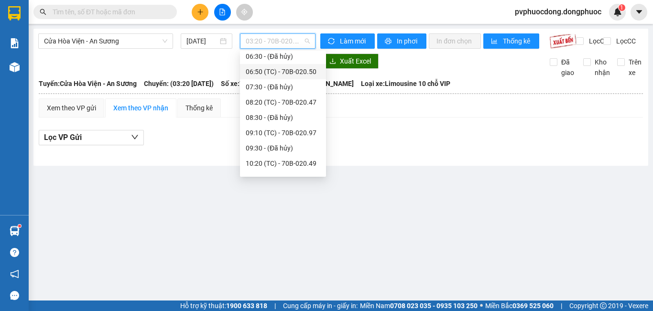
click at [299, 70] on div "06:50 (TC) - 70B-020.50" at bounding box center [283, 71] width 75 height 11
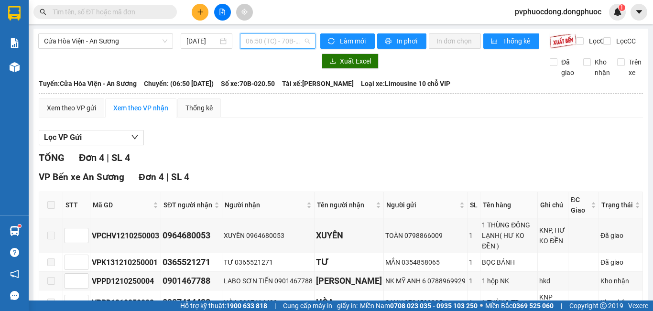
click at [299, 35] on span "06:50 (TC) - 70B-020.50" at bounding box center [278, 41] width 64 height 14
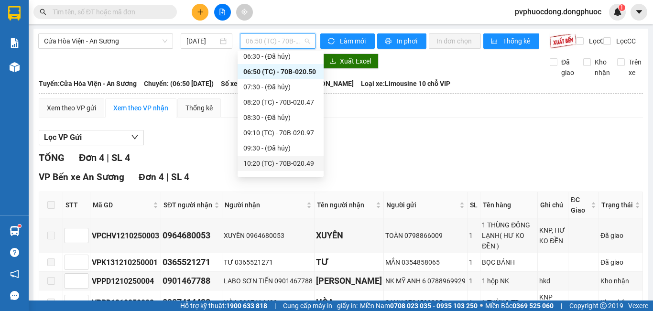
scroll to position [239, 0]
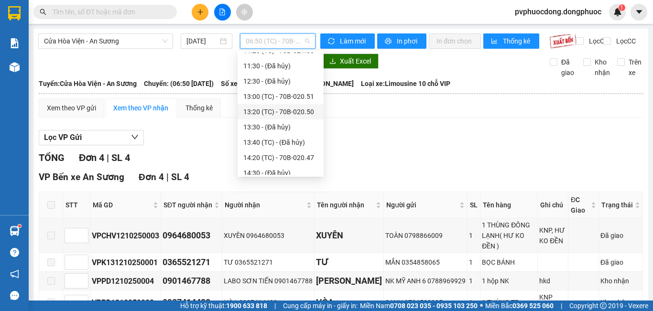
click at [301, 108] on div "13:20 (TC) - 70B-020.50" at bounding box center [280, 112] width 75 height 11
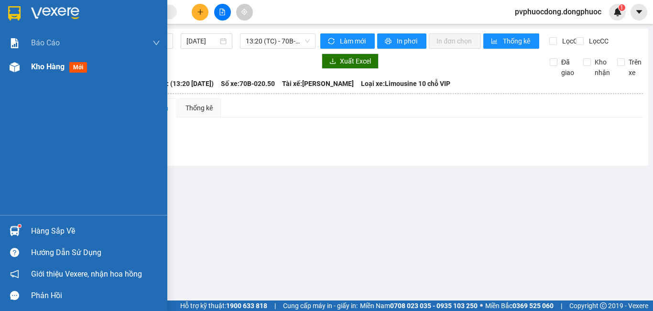
click at [20, 66] on div at bounding box center [14, 67] width 17 height 17
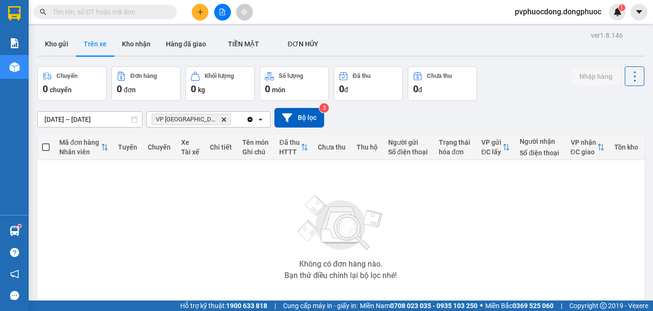
click at [76, 54] on button "Trên xe" at bounding box center [95, 43] width 38 height 23
click at [71, 54] on button "Kho gửi" at bounding box center [56, 43] width 39 height 23
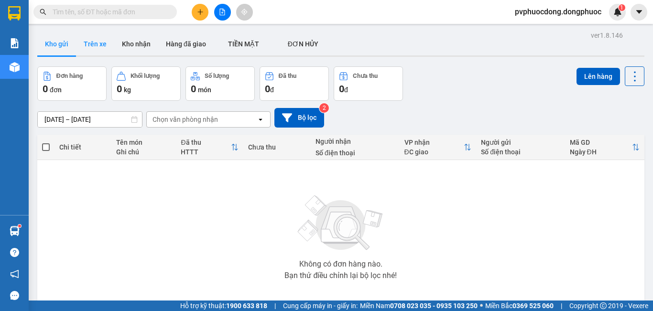
click at [78, 44] on button "Trên xe" at bounding box center [95, 43] width 38 height 23
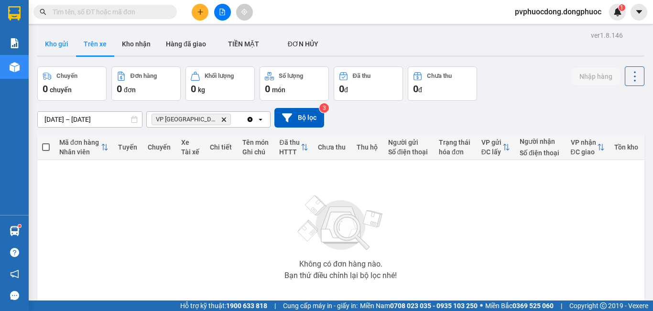
click at [57, 38] on button "Kho gửi" at bounding box center [56, 43] width 39 height 23
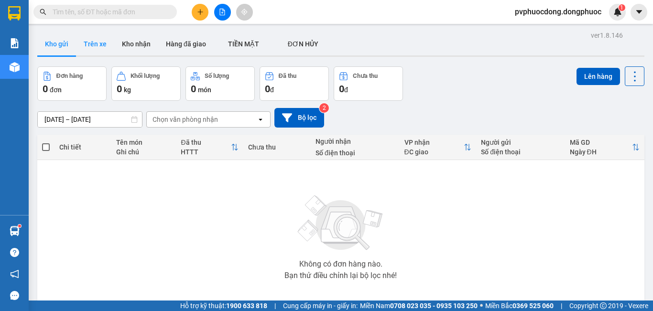
click at [91, 47] on button "Trên xe" at bounding box center [95, 43] width 38 height 23
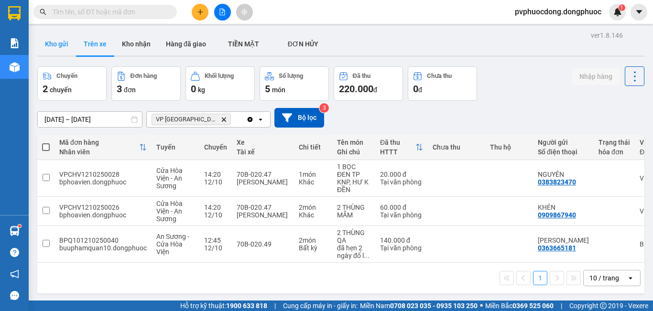
click at [68, 45] on button "Kho gửi" at bounding box center [56, 43] width 39 height 23
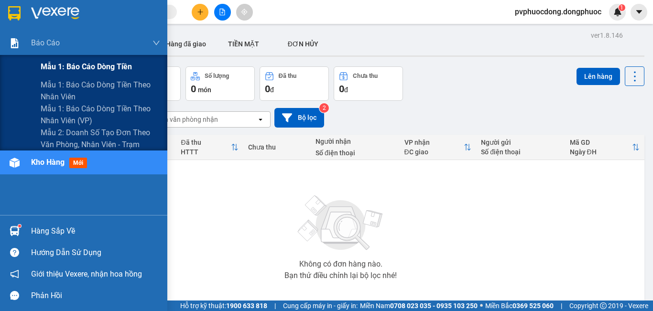
click at [58, 65] on span "Mẫu 1: Báo cáo dòng tiền" at bounding box center [86, 67] width 91 height 12
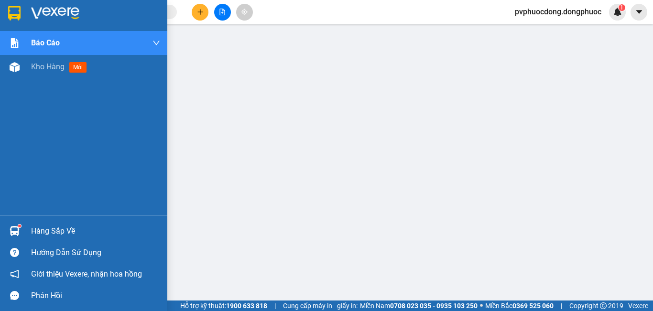
click at [32, 230] on div "Hàng sắp về" at bounding box center [95, 231] width 129 height 14
click at [28, 72] on div "Kho hàng mới" at bounding box center [83, 67] width 167 height 24
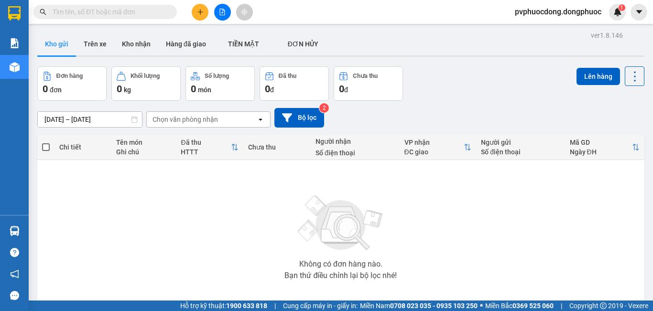
click at [225, 217] on div "Không có đơn hàng nào. Bạn thử điều chỉnh lại bộ lọc nhé!" at bounding box center [340, 234] width 597 height 143
click at [136, 45] on button "Kho nhận" at bounding box center [136, 43] width 44 height 23
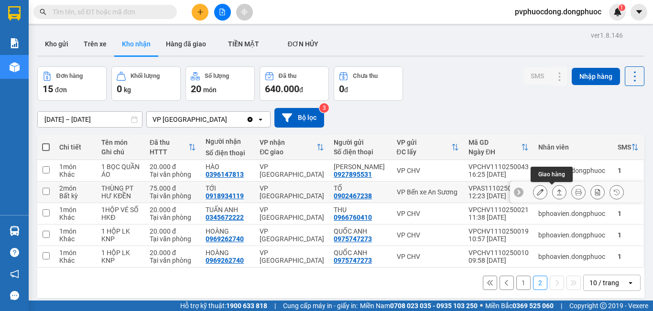
click at [556, 190] on icon at bounding box center [559, 192] width 7 height 7
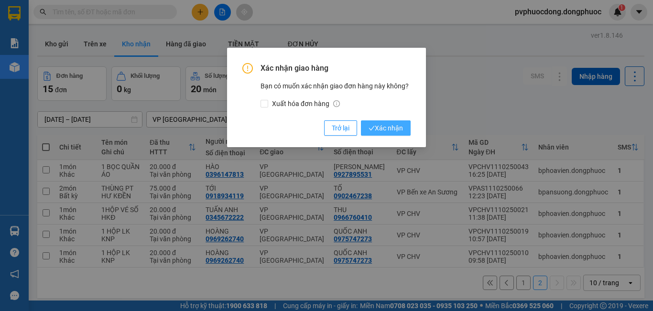
click at [400, 124] on span "Xác nhận" at bounding box center [385, 128] width 34 height 11
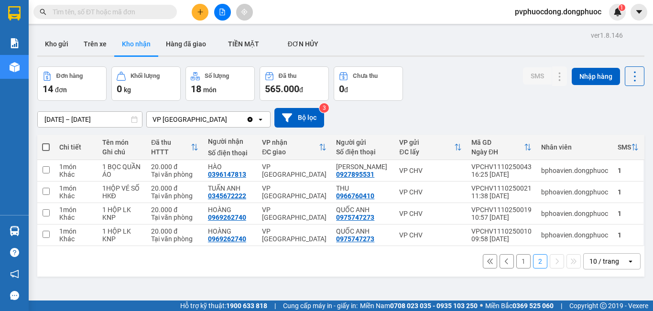
click at [516, 261] on button "1" at bounding box center [523, 261] width 14 height 14
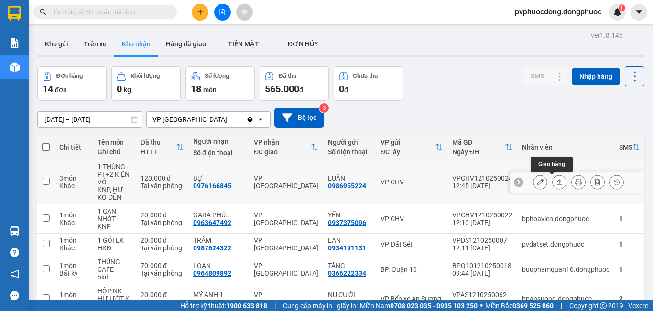
click at [557, 181] on icon at bounding box center [559, 182] width 5 height 6
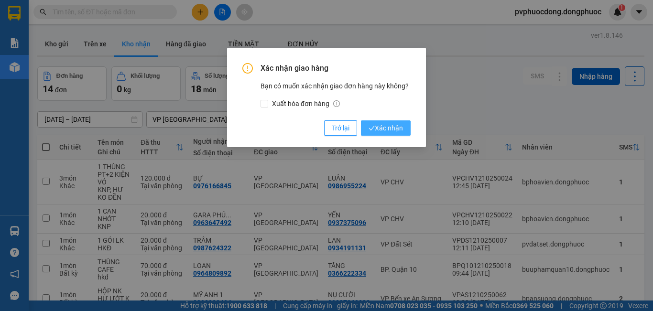
click at [395, 131] on span "Xác nhận" at bounding box center [385, 128] width 34 height 11
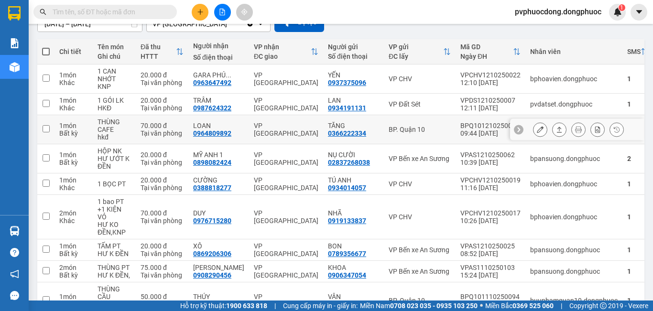
scroll to position [175, 0]
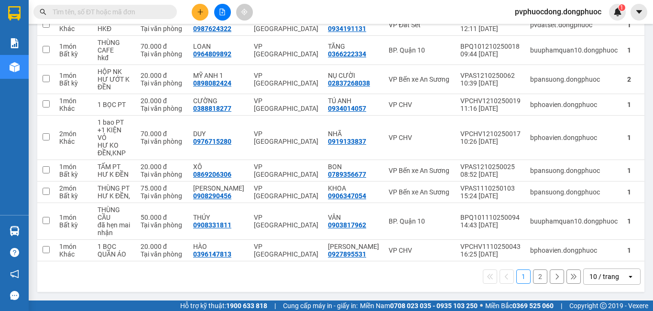
click at [533, 281] on button "2" at bounding box center [540, 277] width 14 height 14
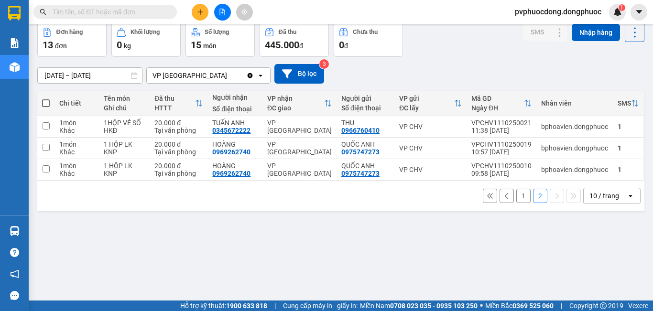
scroll to position [0, 0]
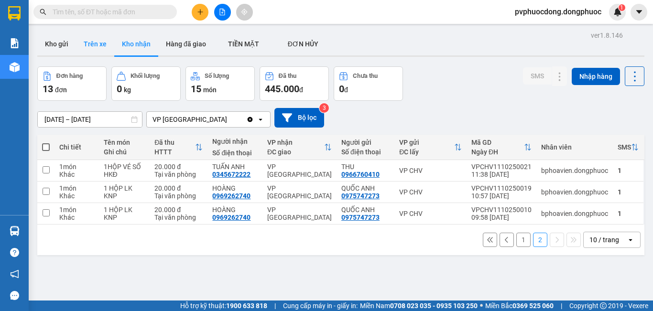
click at [92, 44] on button "Trên xe" at bounding box center [95, 43] width 38 height 23
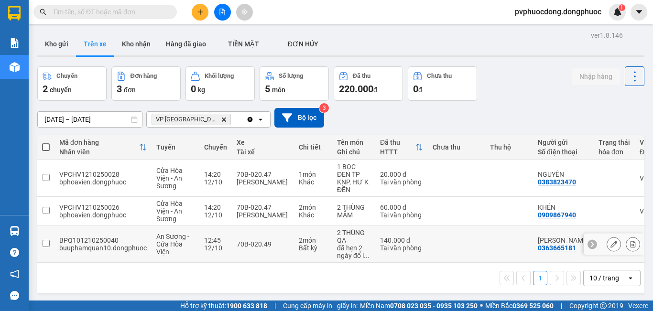
click at [325, 249] on td "2 món Bất kỳ" at bounding box center [313, 244] width 38 height 37
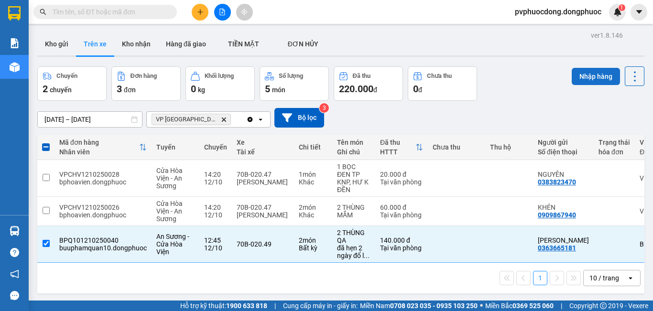
click at [595, 81] on button "Nhập hàng" at bounding box center [596, 76] width 48 height 17
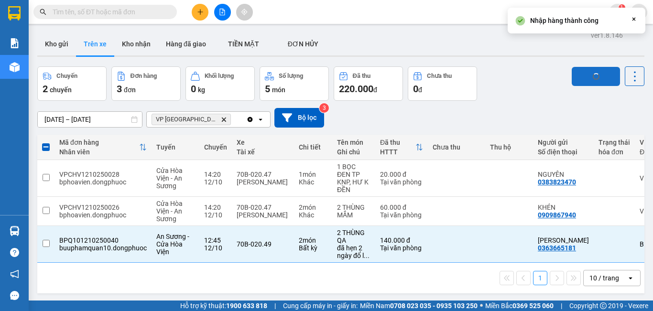
checkbox input "false"
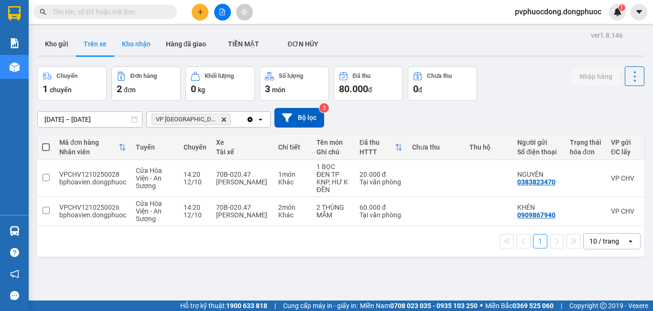
click at [137, 53] on button "Kho nhận" at bounding box center [136, 43] width 44 height 23
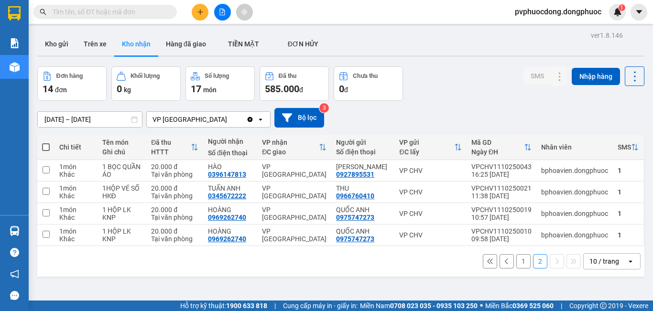
click at [518, 263] on button "1" at bounding box center [523, 261] width 14 height 14
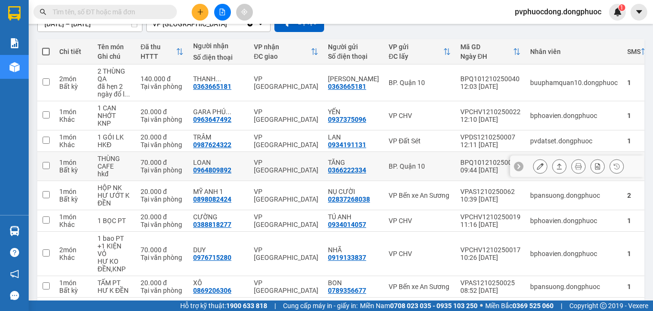
scroll to position [143, 0]
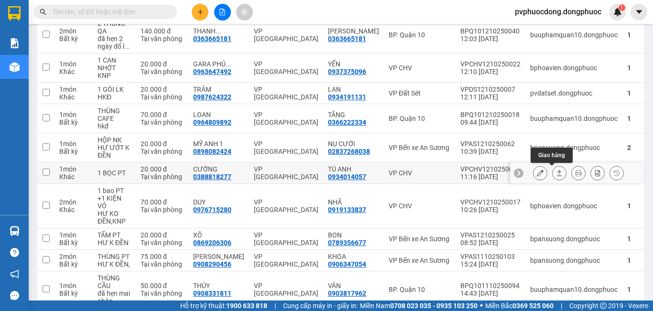
click at [552, 174] on button at bounding box center [558, 173] width 13 height 17
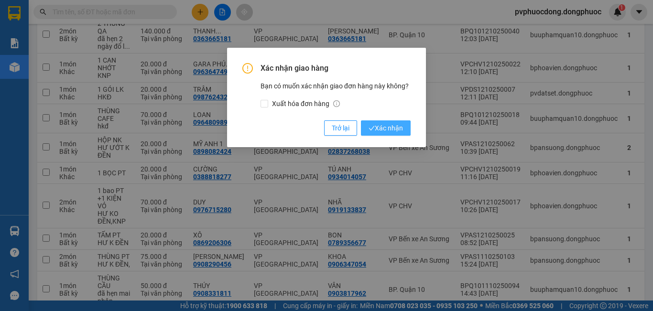
click at [391, 128] on span "Xác nhận" at bounding box center [385, 128] width 34 height 11
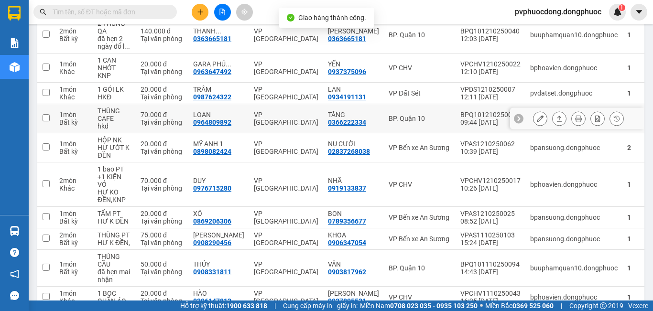
scroll to position [190, 0]
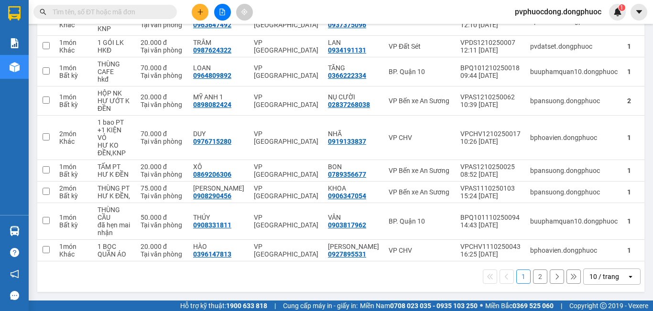
click at [533, 275] on button "2" at bounding box center [540, 277] width 14 height 14
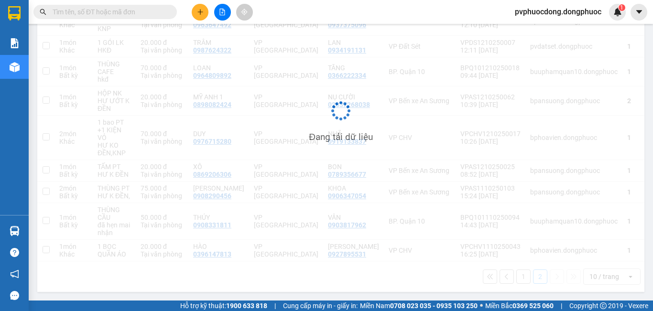
scroll to position [44, 0]
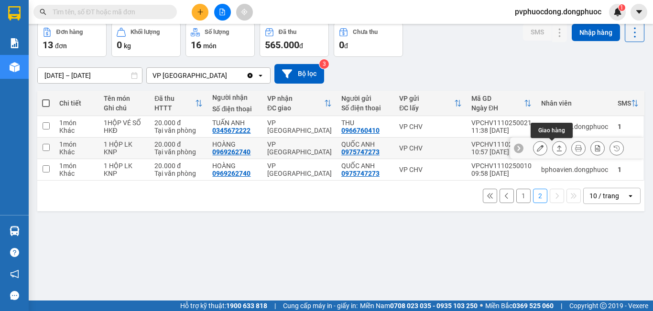
click at [556, 150] on icon at bounding box center [559, 148] width 7 height 7
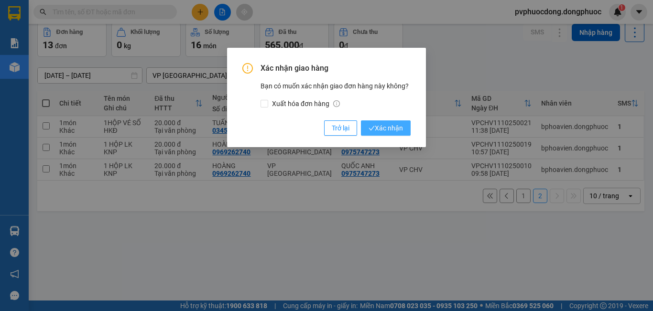
click at [400, 130] on span "Xác nhận" at bounding box center [385, 128] width 34 height 11
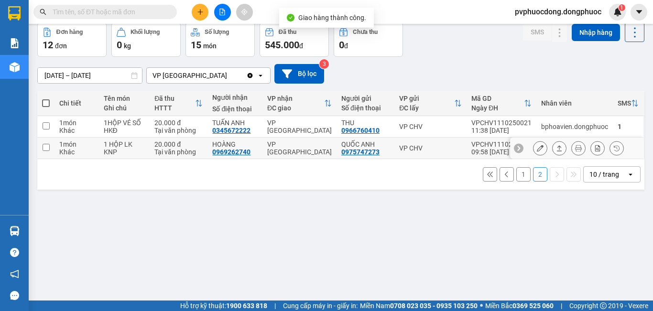
click at [556, 147] on icon at bounding box center [559, 148] width 7 height 7
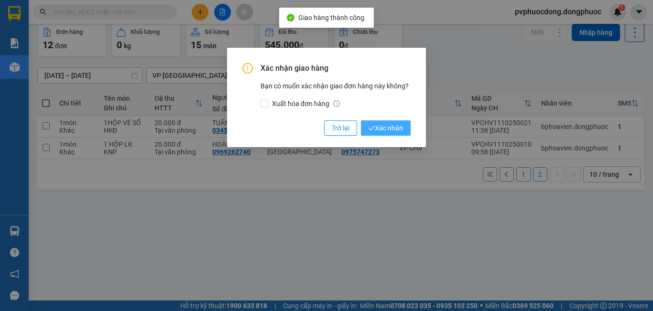
click at [374, 131] on span "Xác nhận" at bounding box center [385, 128] width 34 height 11
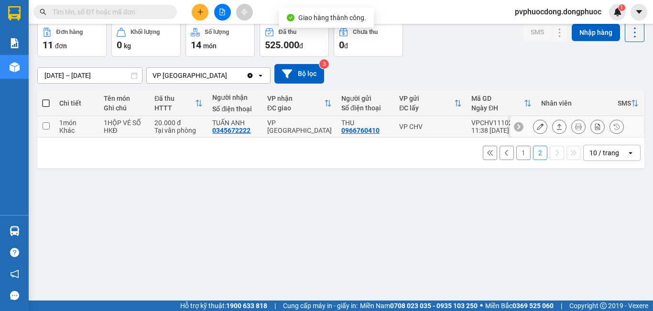
click at [556, 125] on icon at bounding box center [559, 126] width 7 height 7
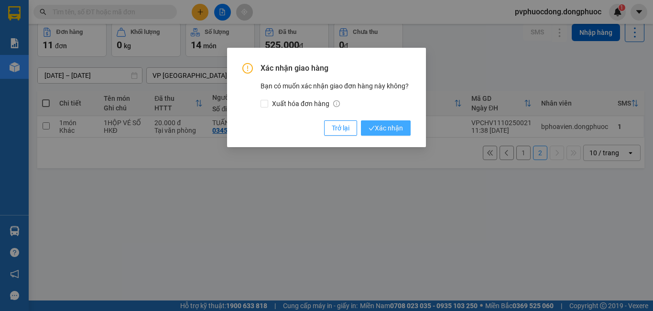
click at [379, 133] on span "Xác nhận" at bounding box center [385, 128] width 34 height 11
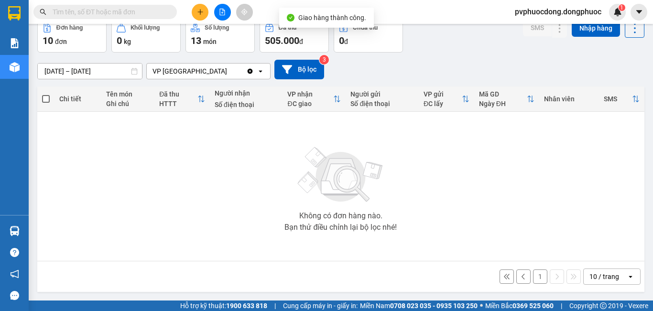
click at [533, 280] on button "1" at bounding box center [540, 277] width 14 height 14
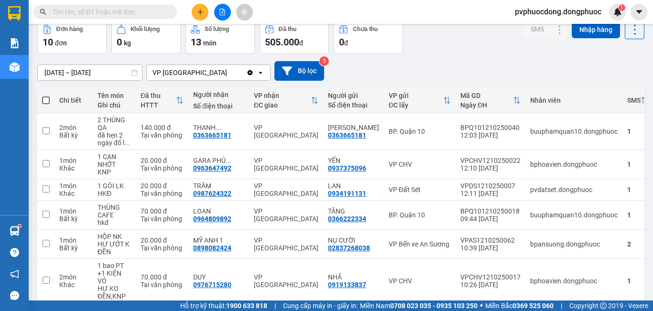
scroll to position [0, 0]
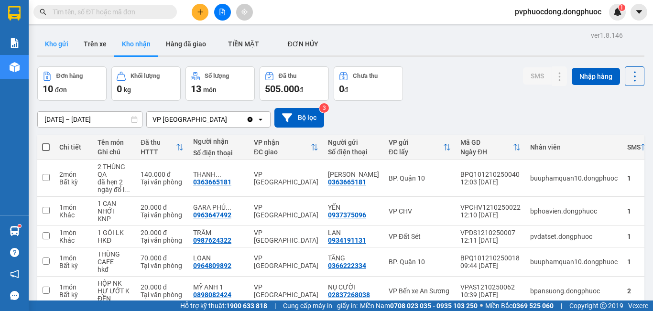
click at [69, 43] on button "Kho gửi" at bounding box center [56, 43] width 39 height 23
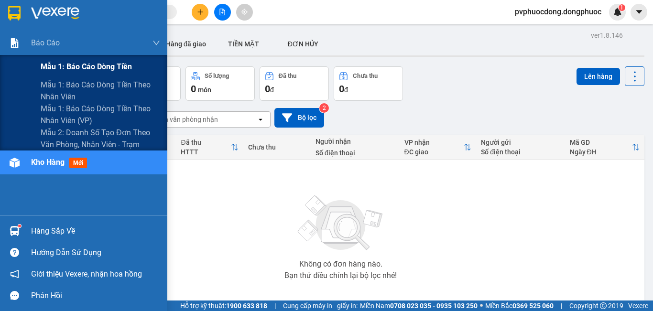
click at [56, 61] on span "Mẫu 1: Báo cáo dòng tiền" at bounding box center [86, 67] width 91 height 12
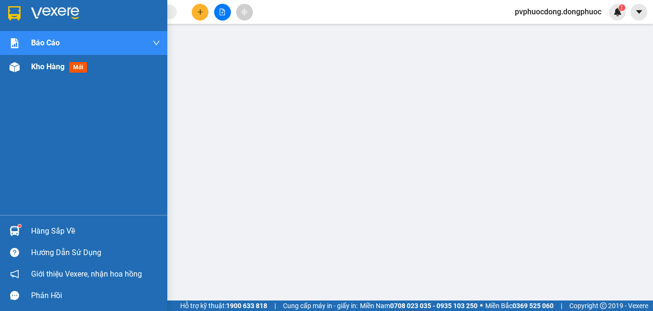
click at [17, 66] on img at bounding box center [15, 67] width 10 height 10
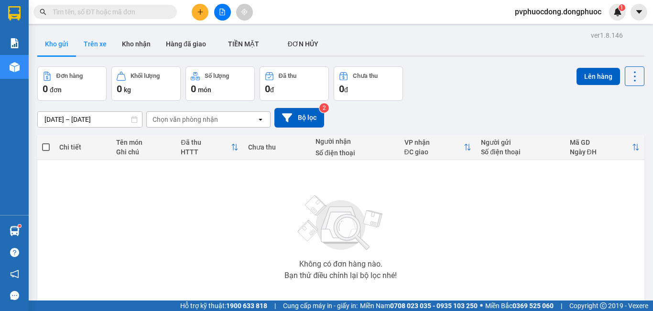
click at [98, 41] on button "Trên xe" at bounding box center [95, 43] width 38 height 23
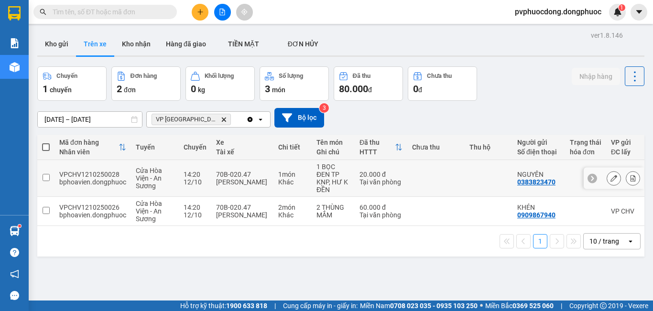
click at [259, 182] on div "[PERSON_NAME]" at bounding box center [242, 182] width 53 height 8
checkbox input "true"
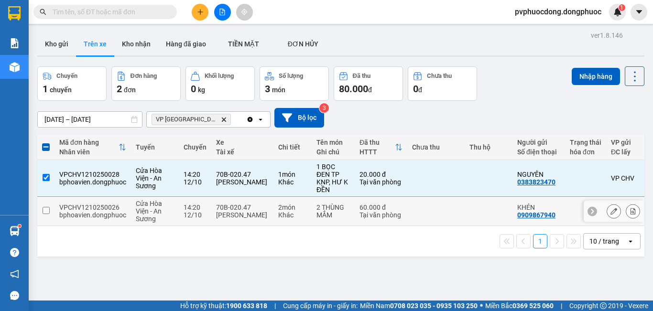
click at [269, 212] on td "70B-020.47 [PERSON_NAME]" at bounding box center [242, 211] width 62 height 29
checkbox input "true"
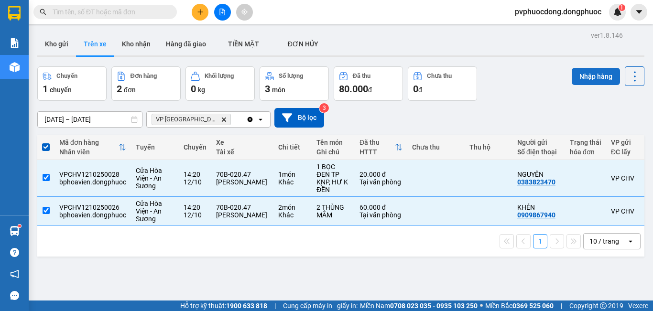
click at [572, 74] on button "Nhập hàng" at bounding box center [596, 76] width 48 height 17
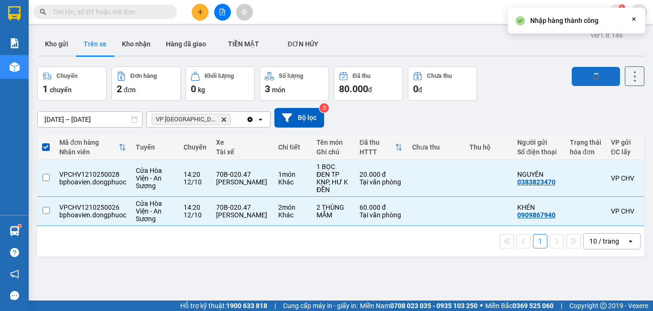
checkbox input "false"
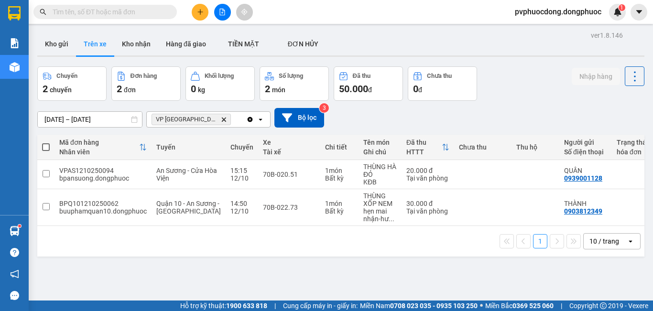
click at [177, 256] on div "1 10 / trang open" at bounding box center [340, 241] width 607 height 31
click at [50, 44] on button "Kho gửi" at bounding box center [56, 43] width 39 height 23
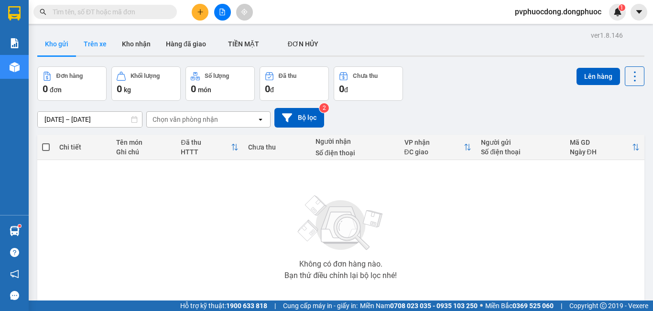
click at [98, 39] on button "Trên xe" at bounding box center [95, 43] width 38 height 23
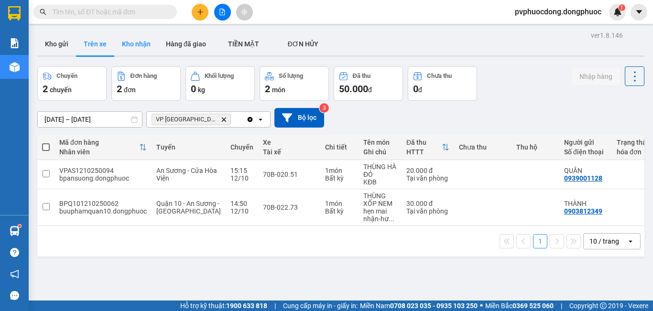
click at [119, 42] on button "Kho nhận" at bounding box center [136, 43] width 44 height 23
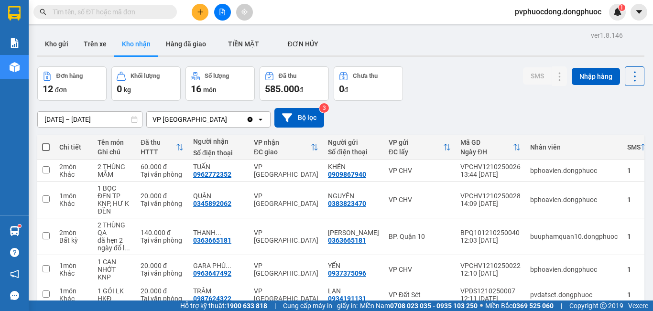
click at [116, 9] on input "text" at bounding box center [109, 12] width 113 height 11
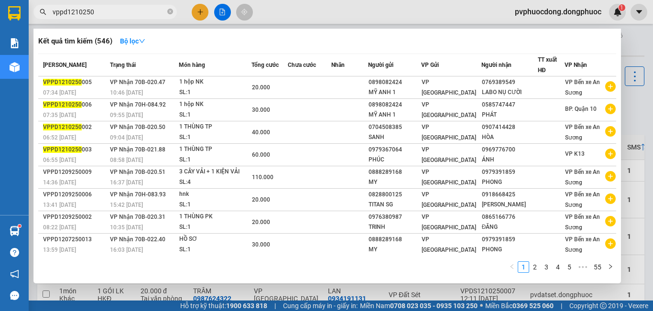
type input "vppd12102500"
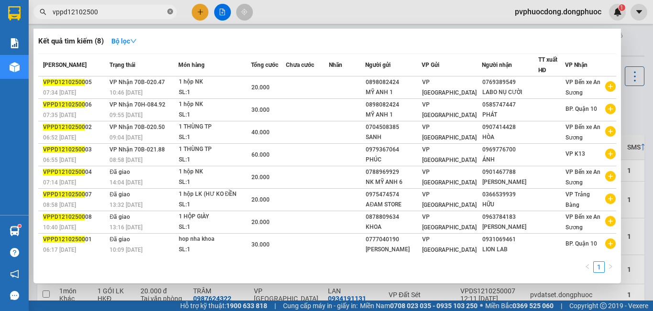
click at [170, 9] on icon "close-circle" at bounding box center [170, 12] width 6 height 6
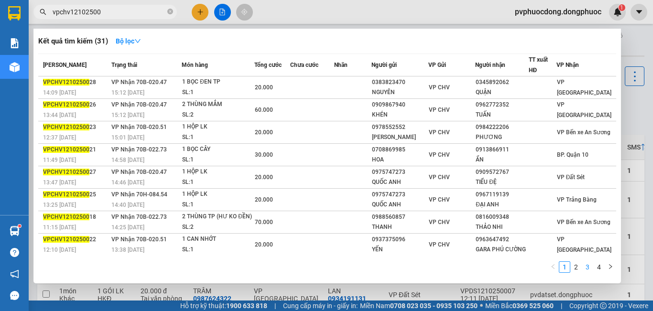
type input "vpchv12102500"
click at [583, 269] on link "3" at bounding box center [587, 267] width 11 height 11
